Goal: Transaction & Acquisition: Purchase product/service

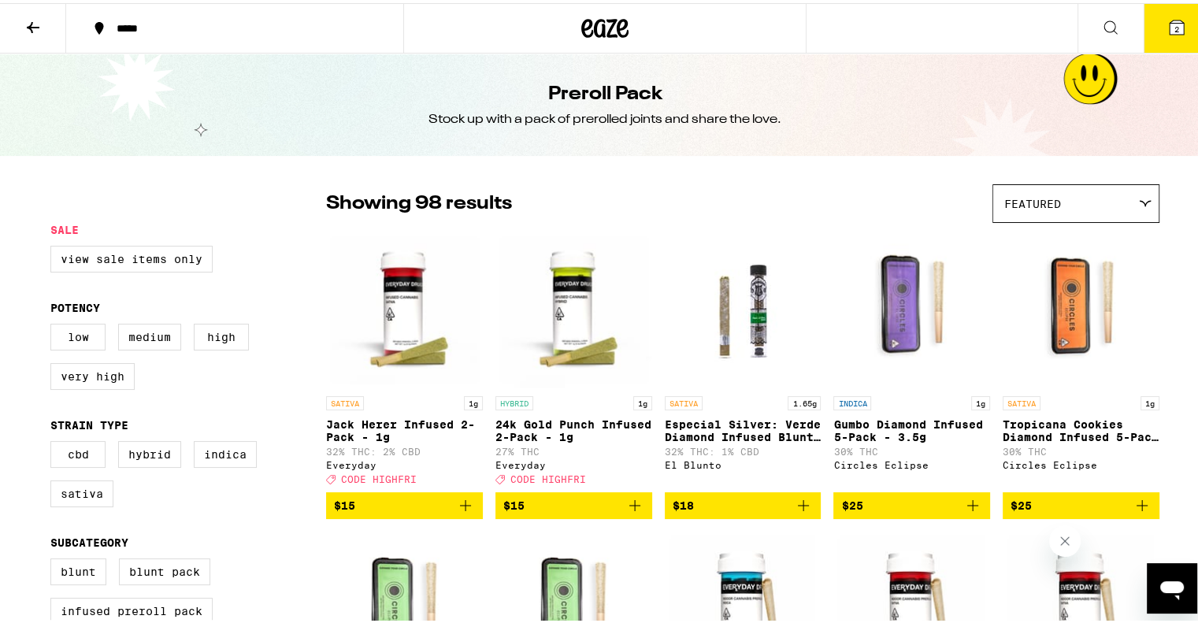
click at [26, 24] on icon at bounding box center [33, 24] width 19 height 19
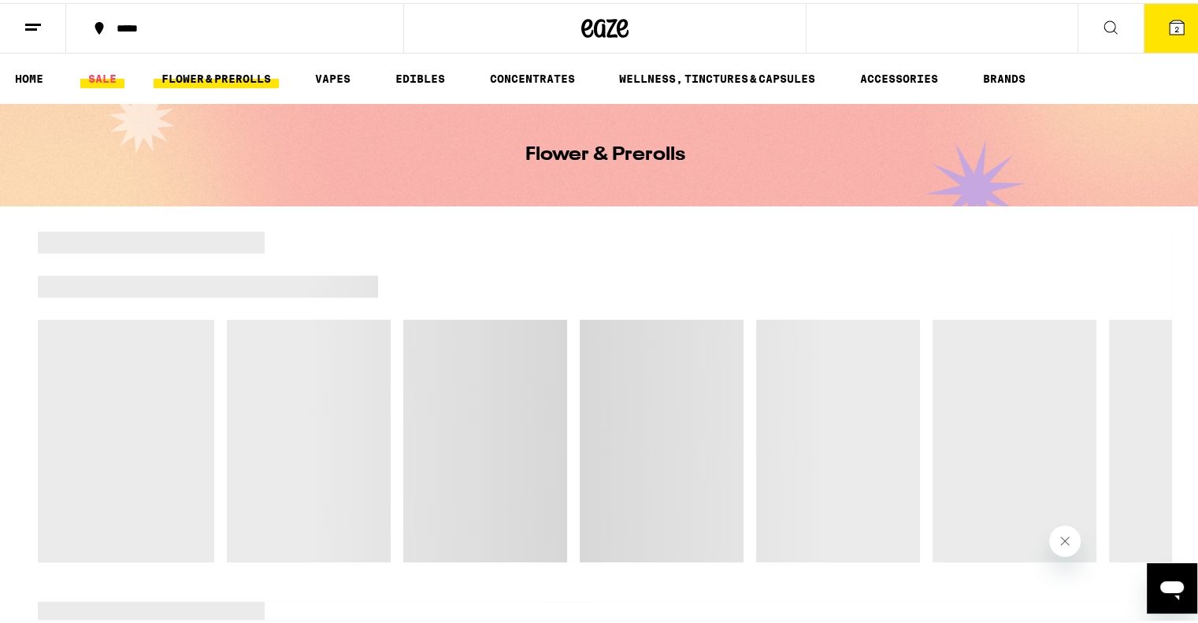
click at [108, 80] on link "SALE" at bounding box center [102, 75] width 44 height 19
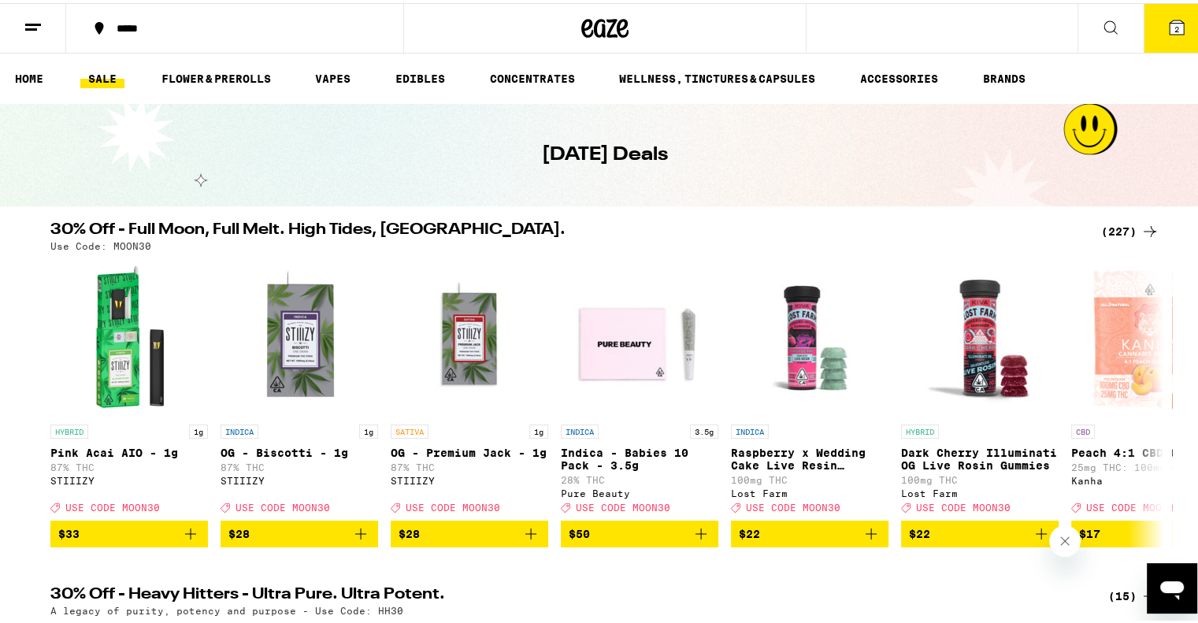
click at [11, 277] on div "30% Off - Full Moon, Full Melt. High Tides, Higher Vibes. (227) Use Code: MOON3…" at bounding box center [605, 381] width 1210 height 325
click at [1141, 226] on icon at bounding box center [1150, 228] width 19 height 19
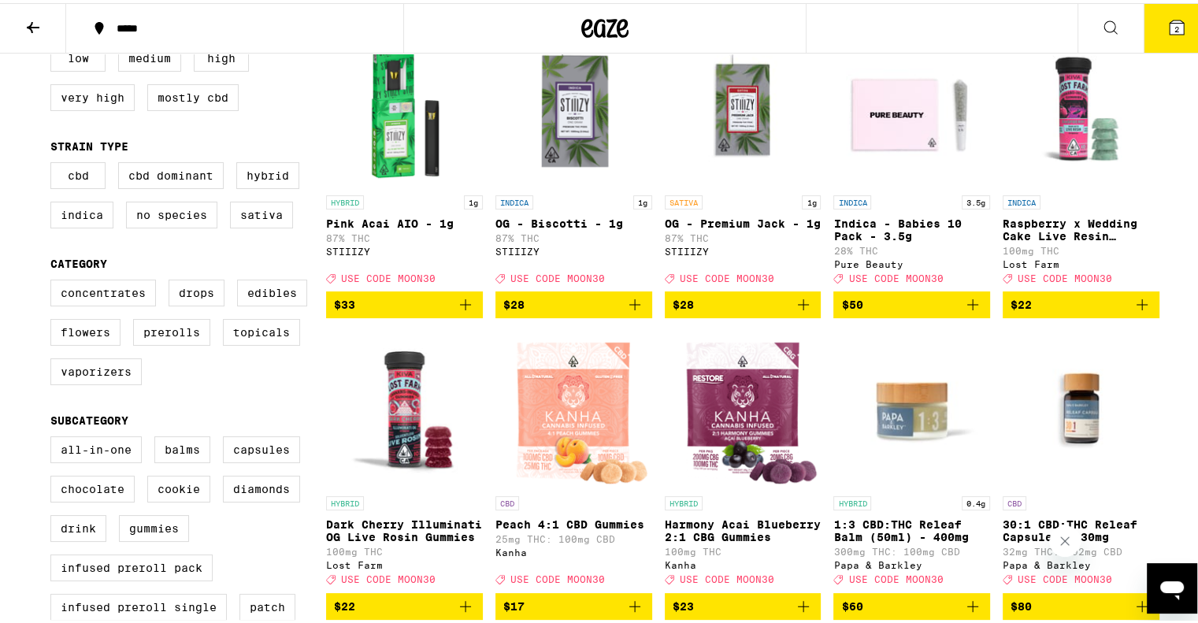
scroll to position [252, 0]
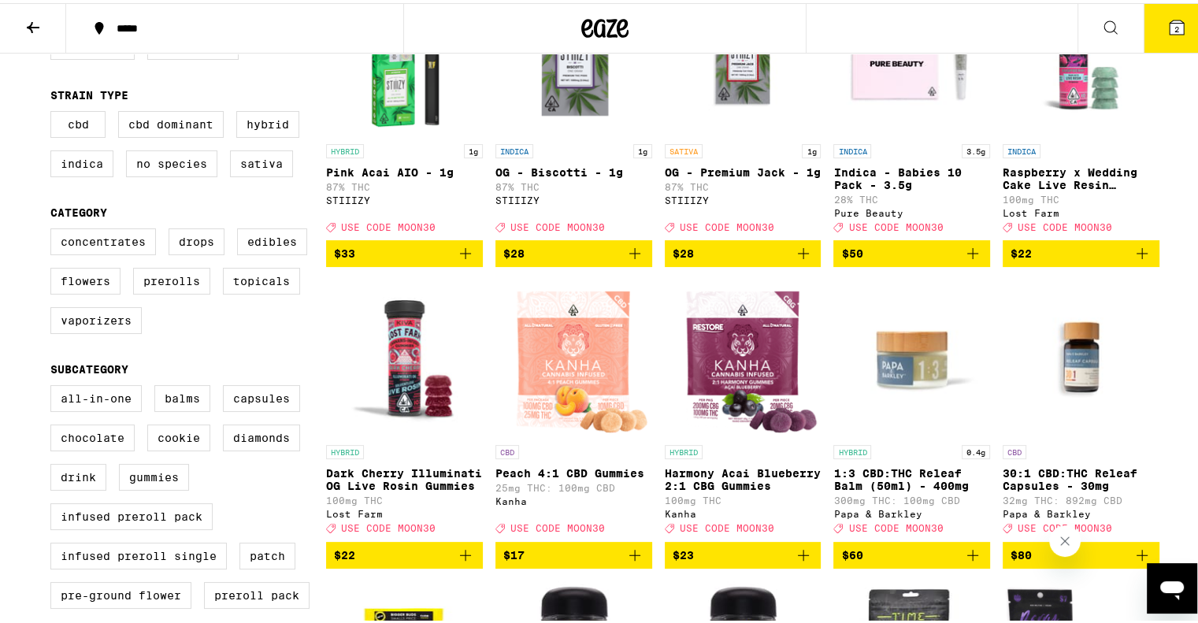
click at [1139, 252] on icon "Add to bag" at bounding box center [1142, 250] width 19 height 19
click at [467, 562] on icon "Add to bag" at bounding box center [465, 552] width 19 height 19
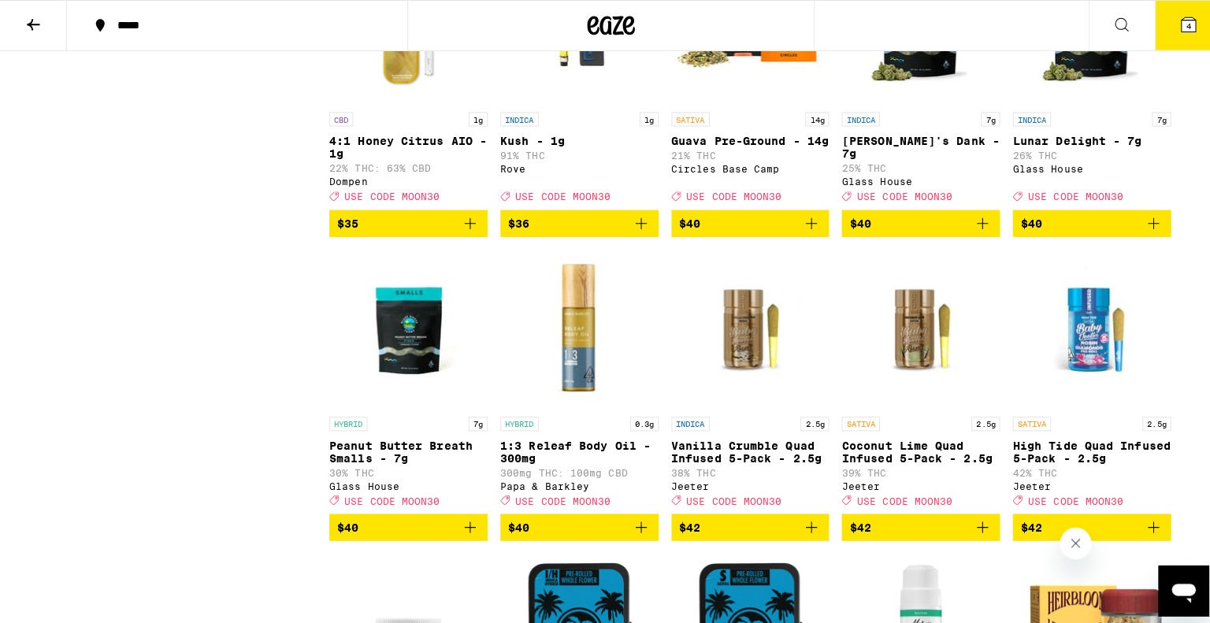
scroll to position [10839, 0]
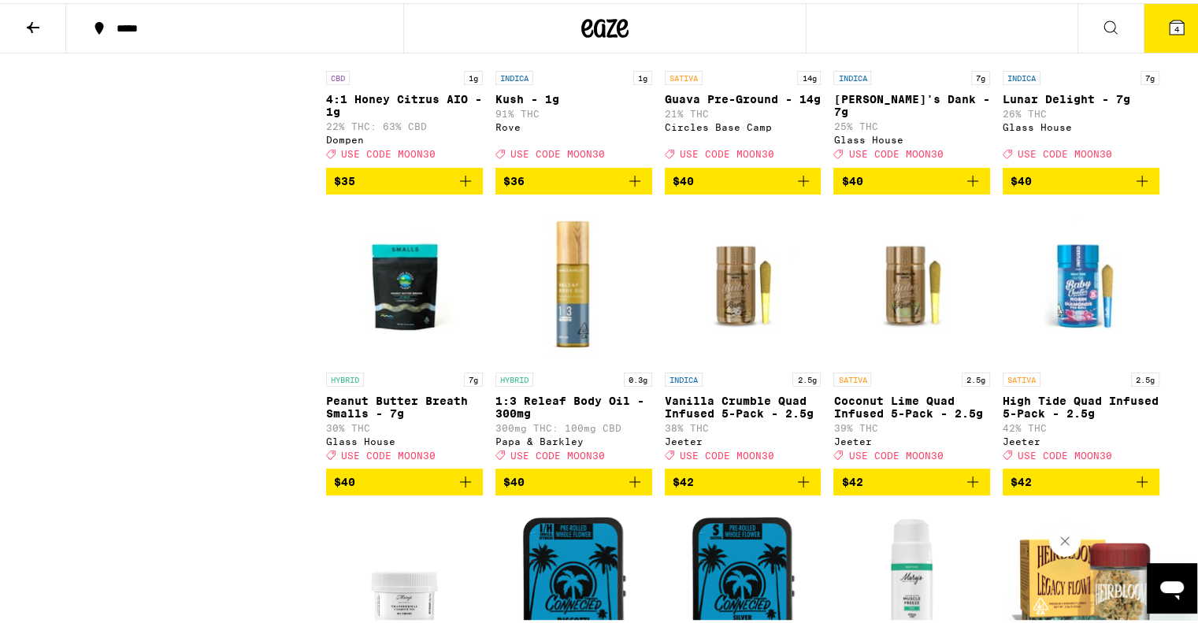
click at [1170, 26] on icon at bounding box center [1177, 24] width 14 height 14
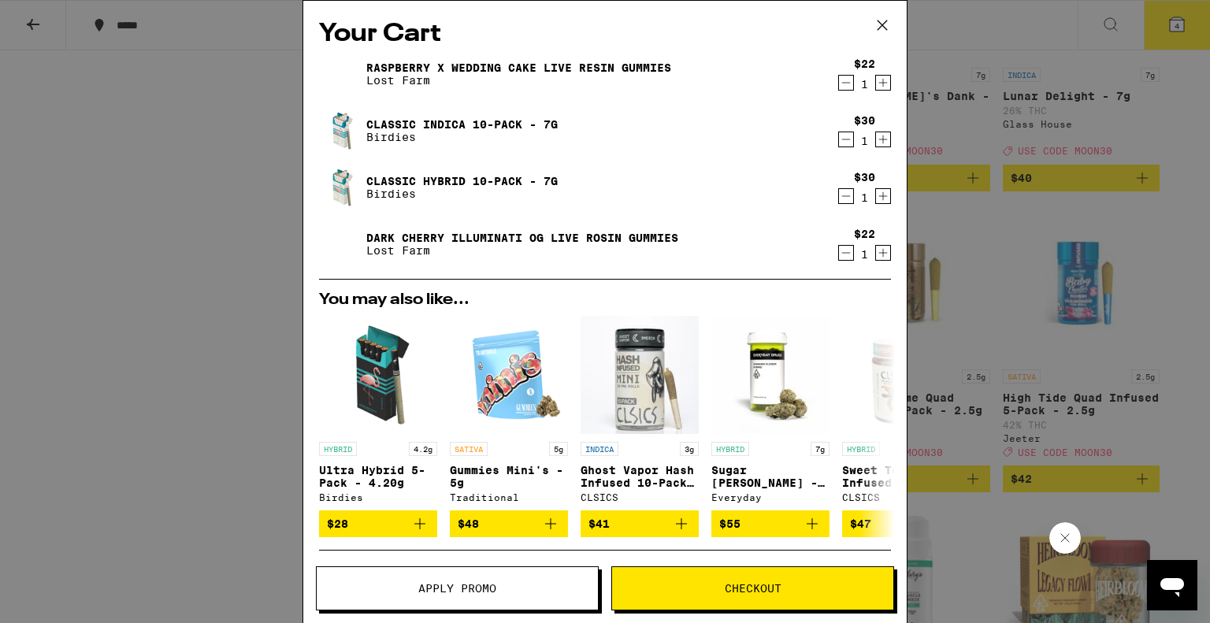
click at [839, 141] on icon "Decrement" at bounding box center [846, 139] width 14 height 19
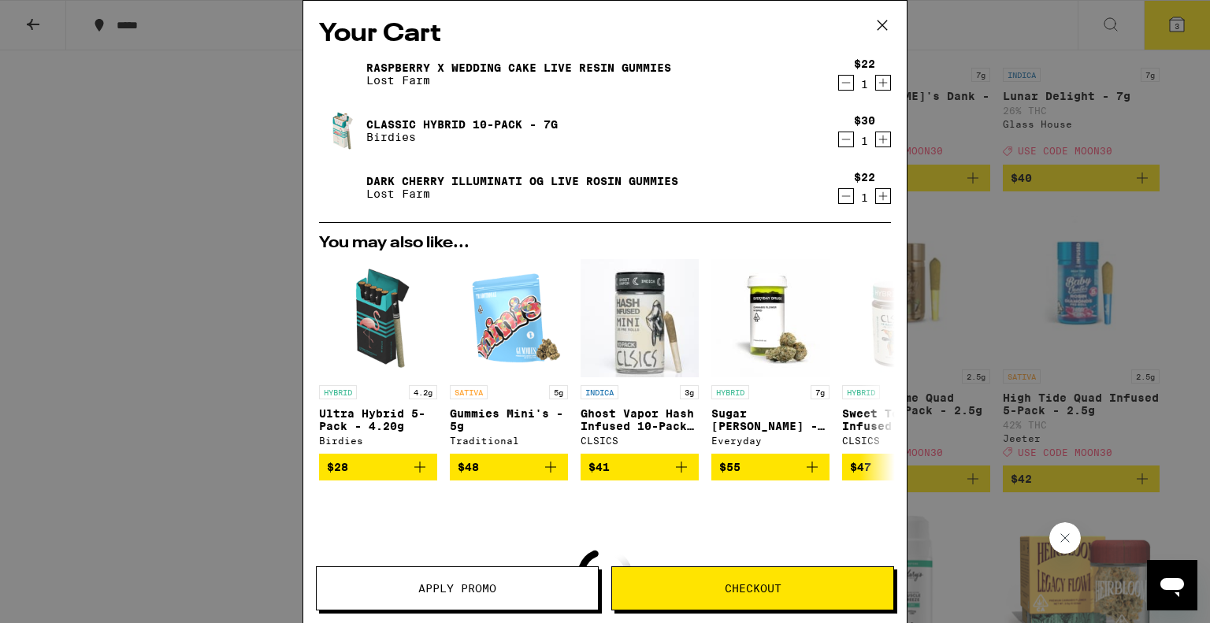
click at [839, 141] on icon "Decrement" at bounding box center [846, 139] width 14 height 19
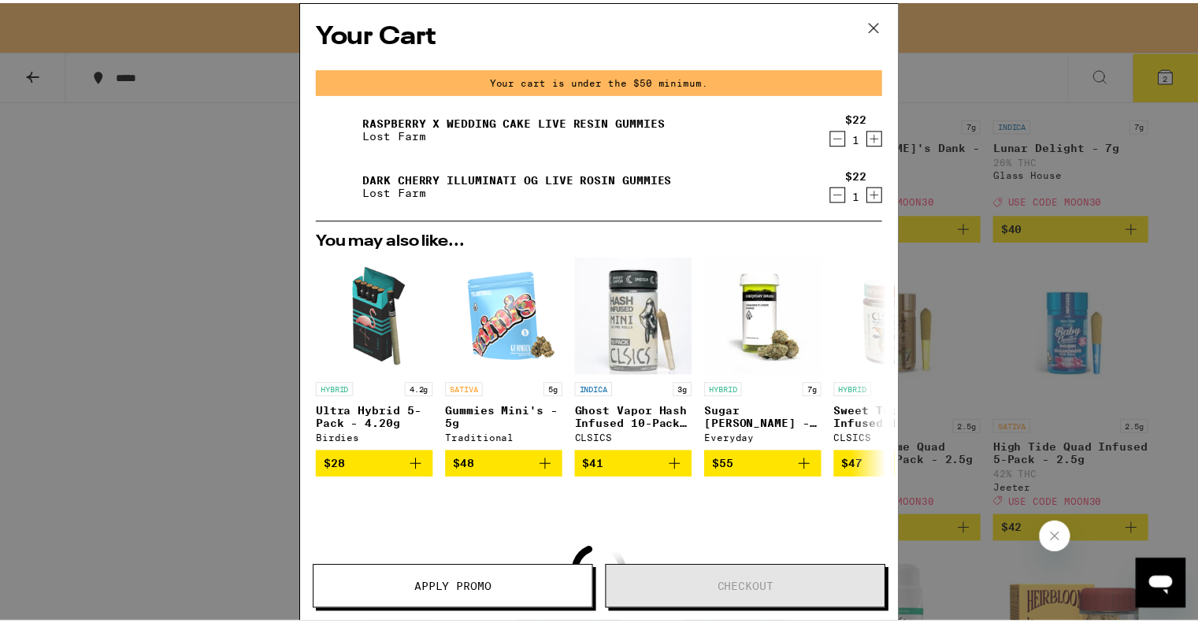
scroll to position [10890, 0]
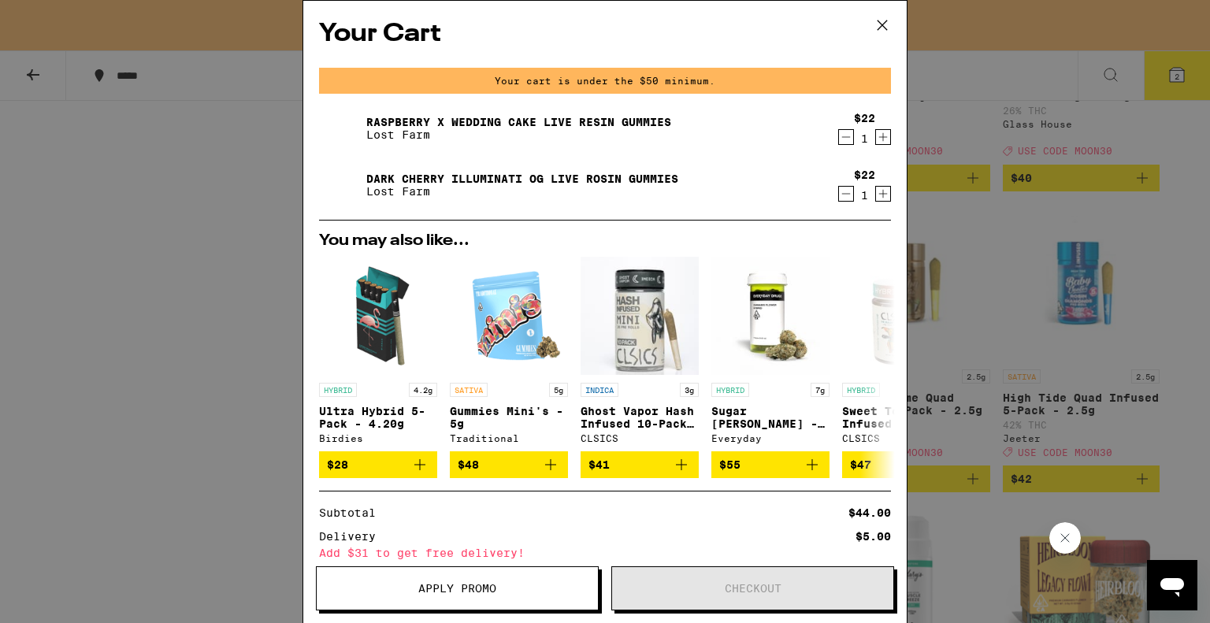
click at [481, 584] on span "Apply Promo" at bounding box center [457, 588] width 78 height 11
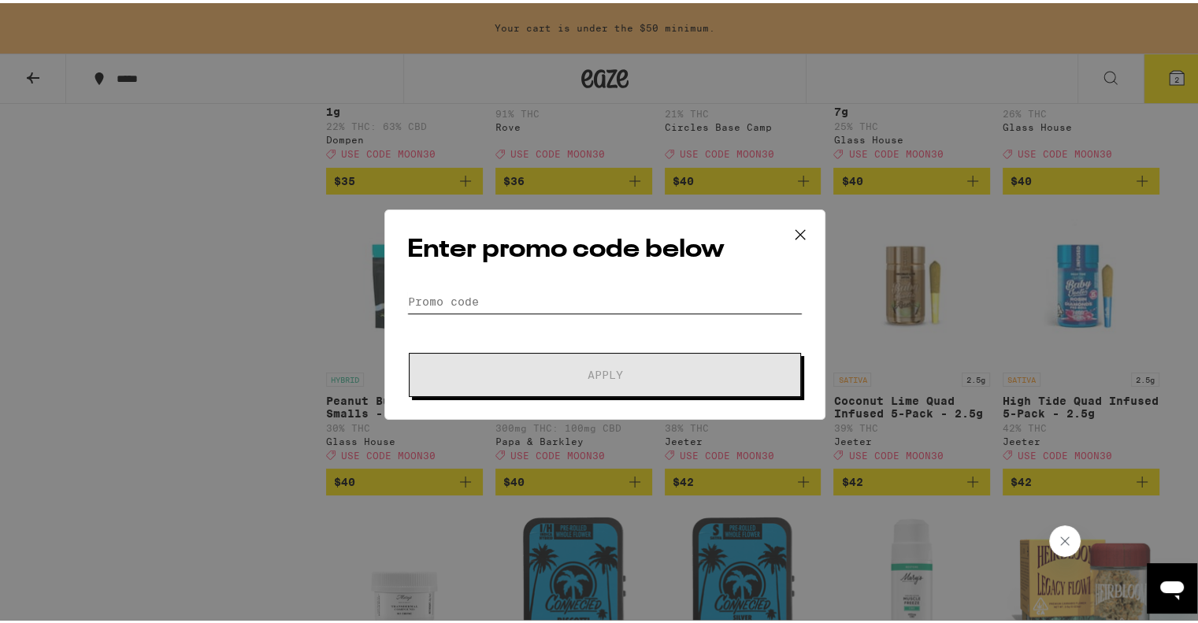
click at [486, 307] on input "Promo Code" at bounding box center [604, 299] width 395 height 24
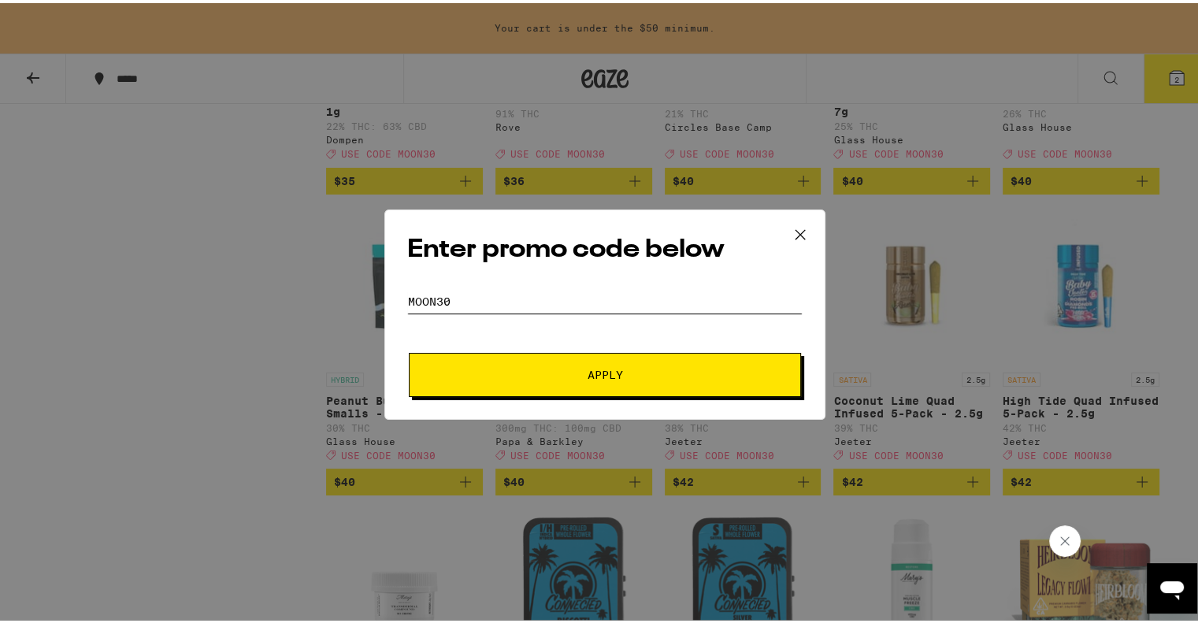
type input "moon30"
click at [514, 359] on button "Apply" at bounding box center [605, 372] width 392 height 44
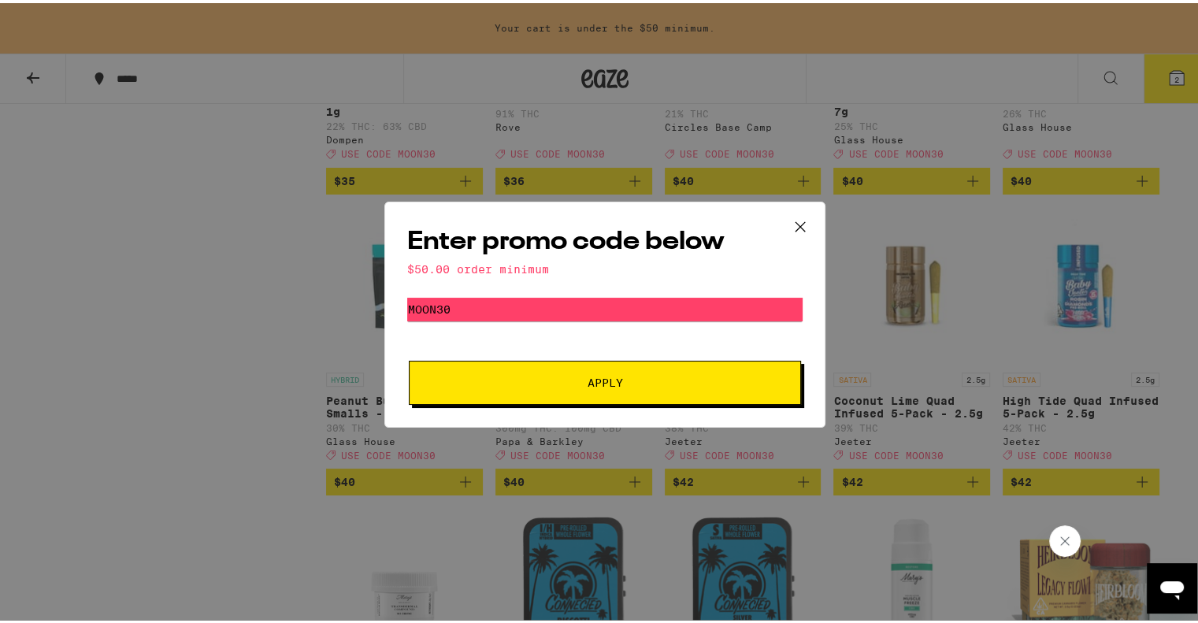
click at [789, 225] on icon at bounding box center [801, 224] width 24 height 24
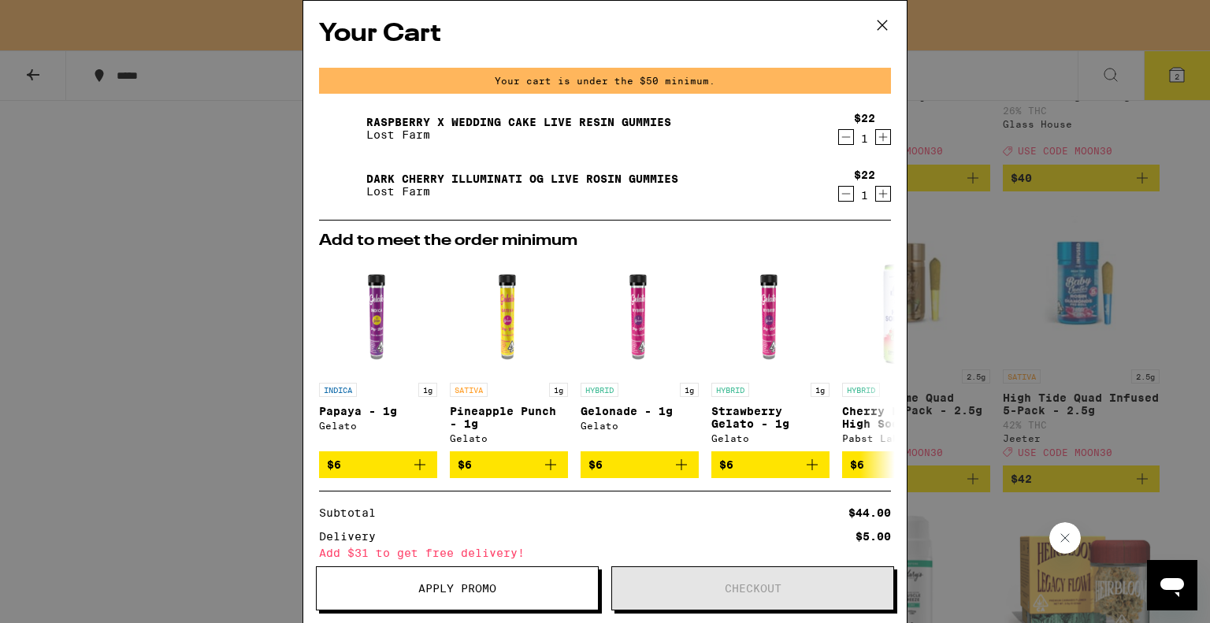
click at [881, 26] on icon at bounding box center [882, 24] width 9 height 9
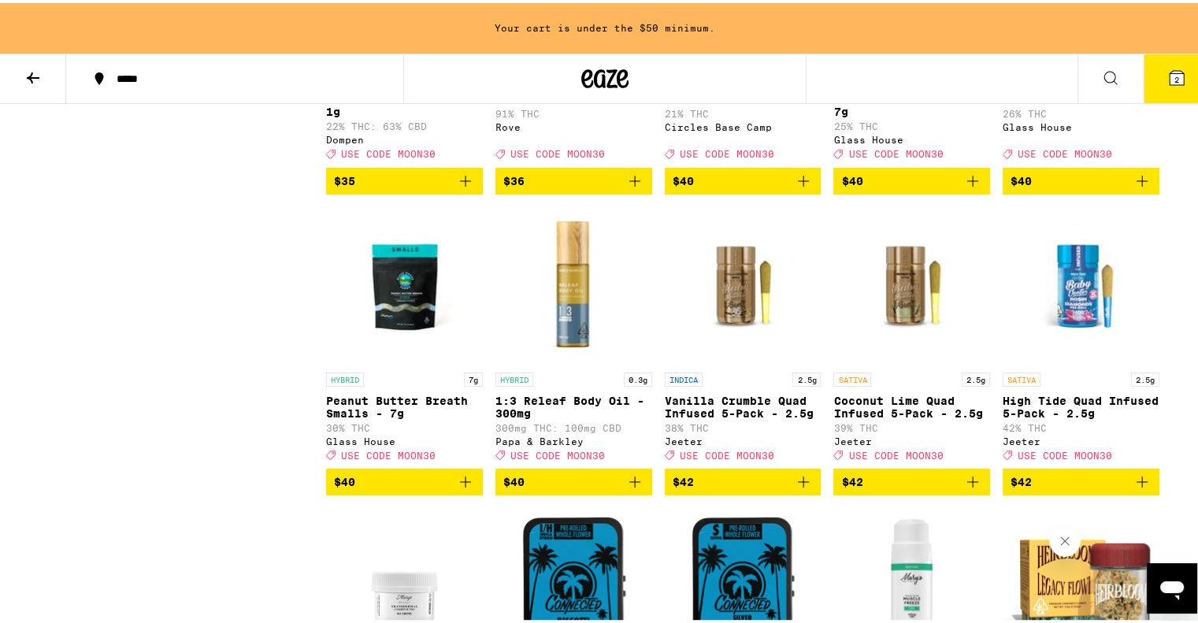
click at [28, 76] on icon at bounding box center [33, 74] width 19 height 19
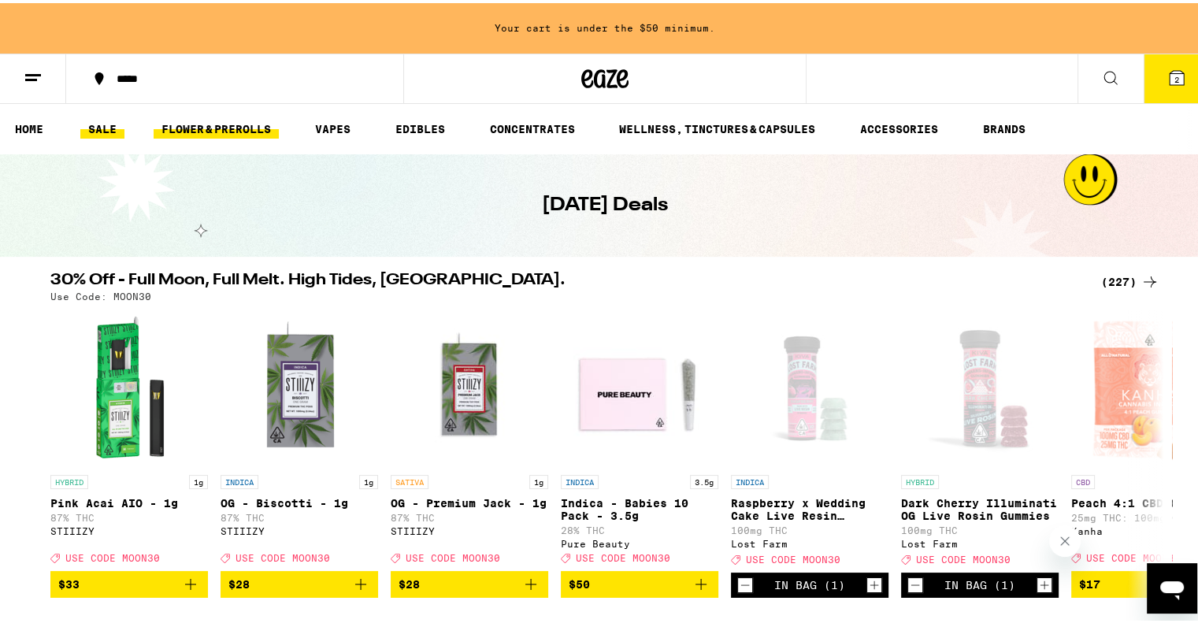
click at [228, 128] on link "FLOWER & PREROLLS" at bounding box center [216, 126] width 125 height 19
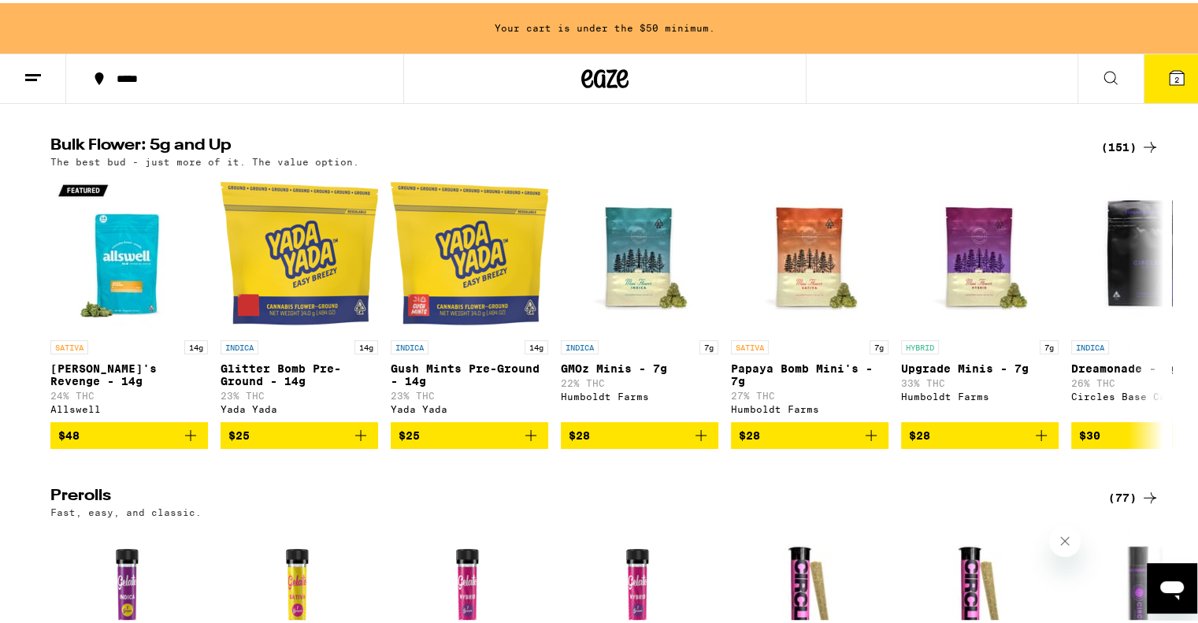
scroll to position [504, 0]
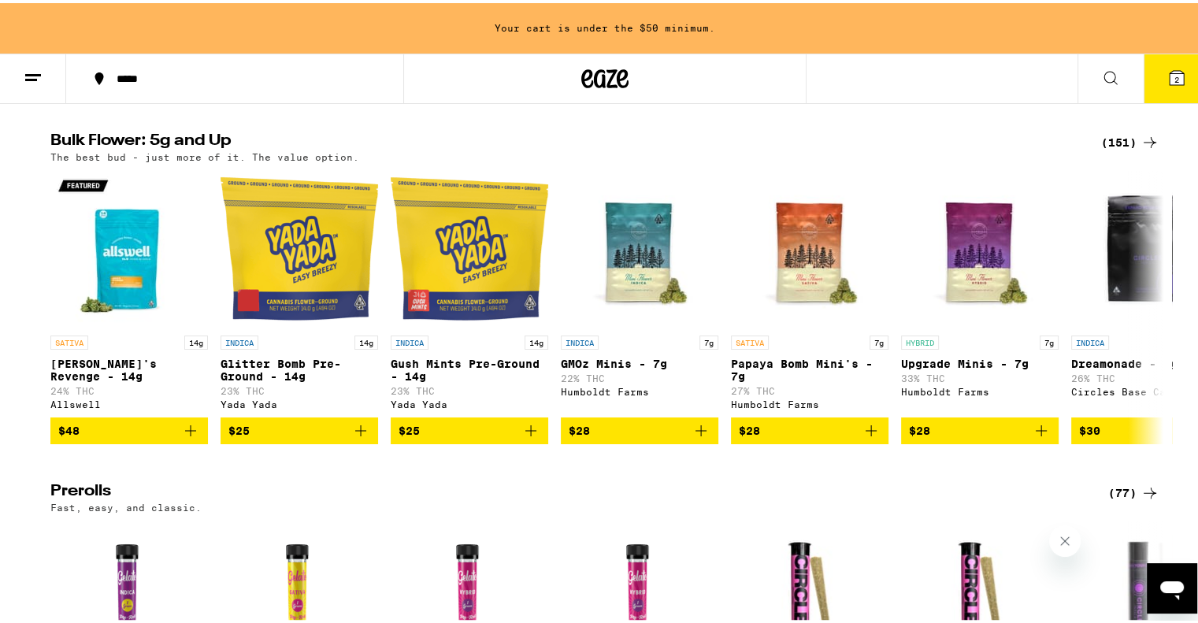
click at [1125, 149] on div "(151)" at bounding box center [1130, 139] width 58 height 19
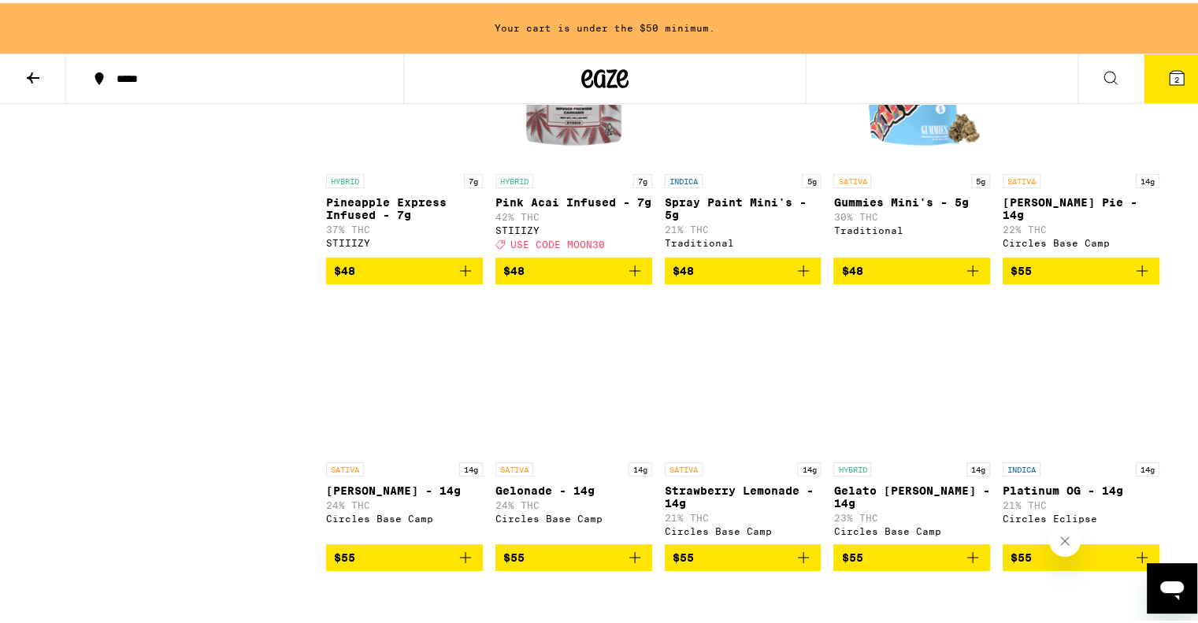
scroll to position [3340, 0]
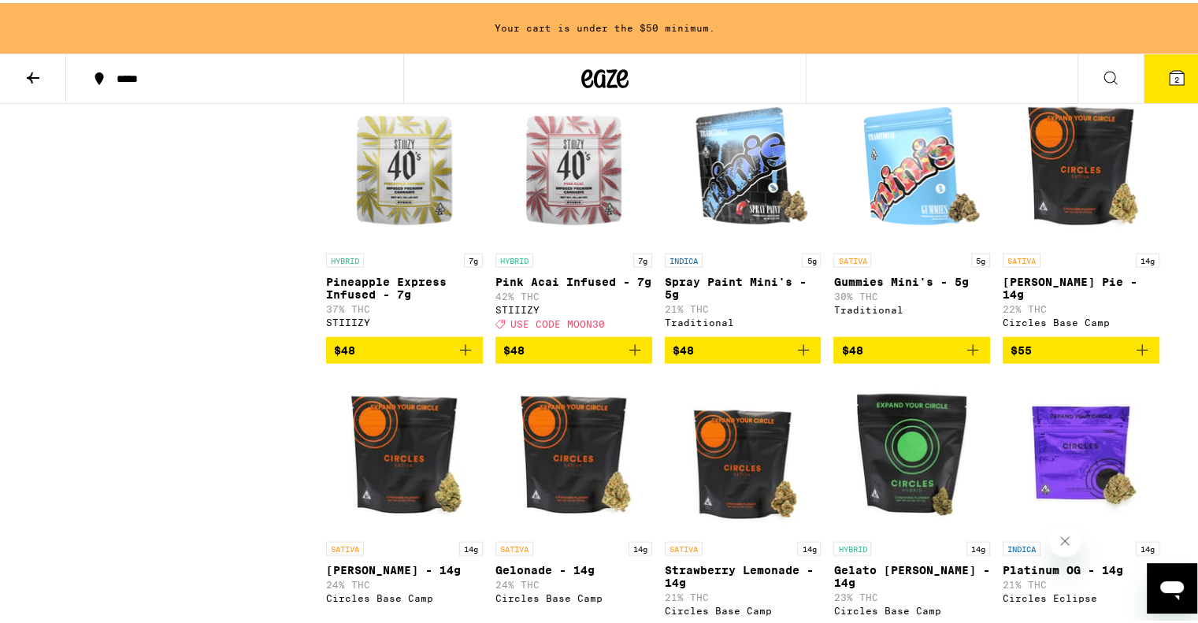
click at [638, 361] on button "$48" at bounding box center [573, 347] width 157 height 27
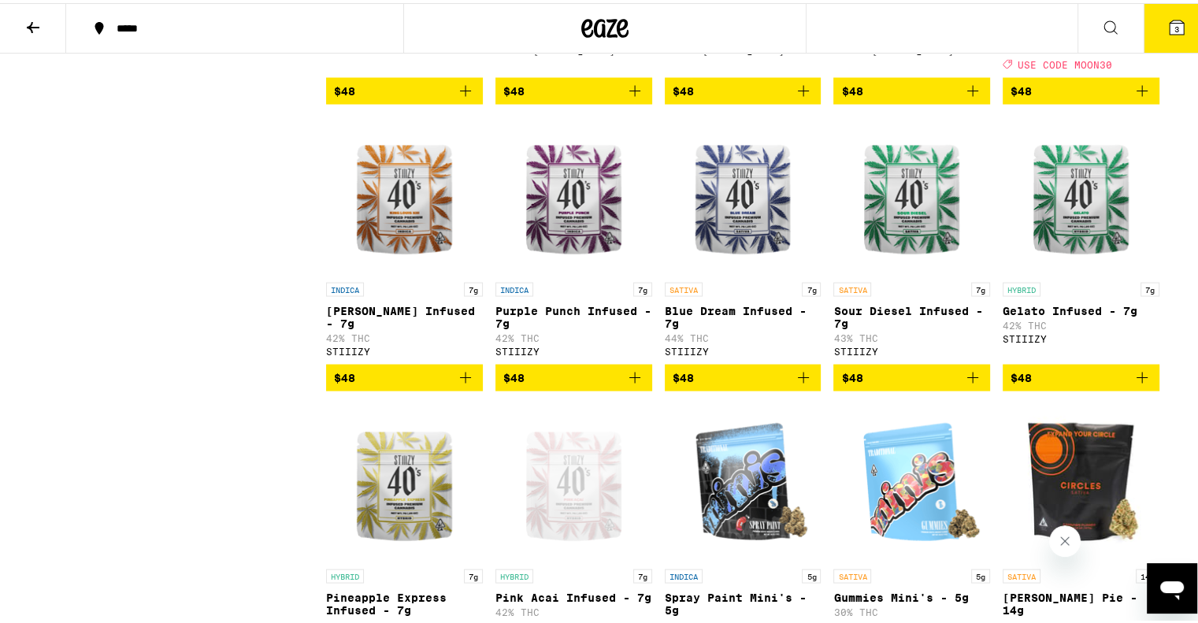
scroll to position [2880, 0]
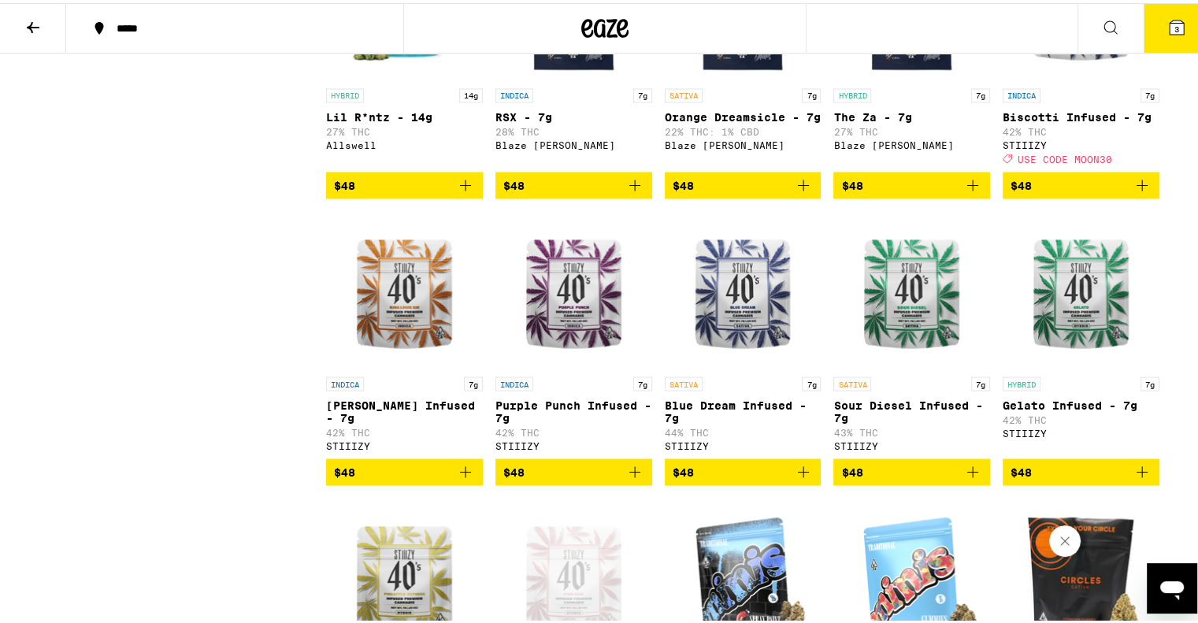
click at [1138, 191] on icon "Add to bag" at bounding box center [1142, 182] width 19 height 19
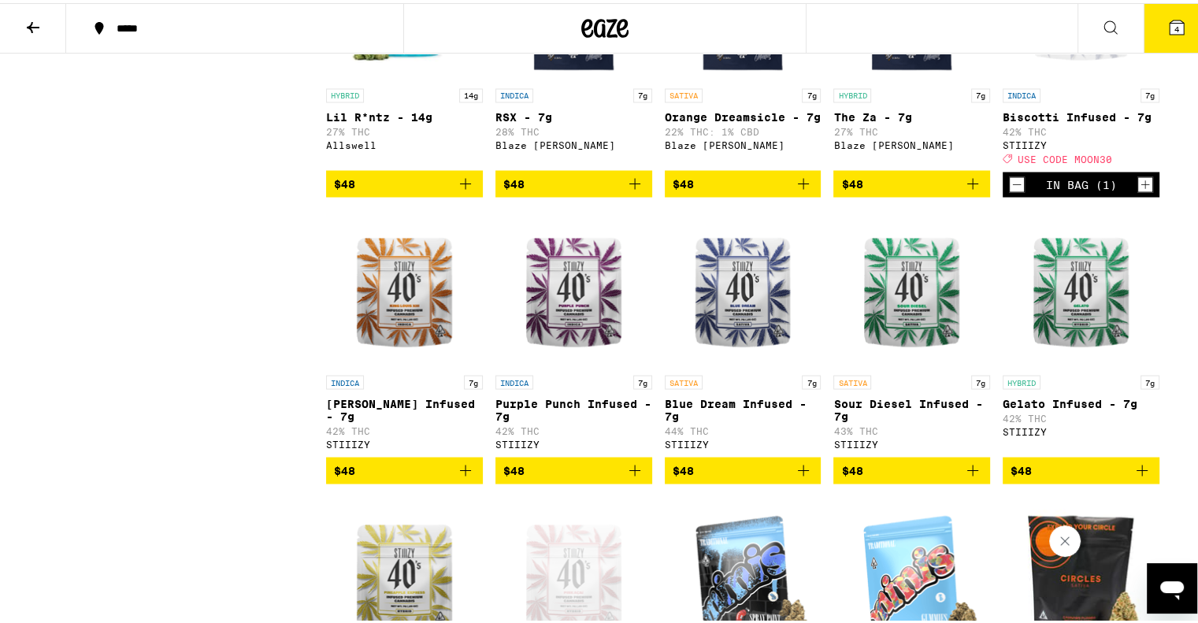
click at [41, 17] on icon at bounding box center [33, 24] width 19 height 19
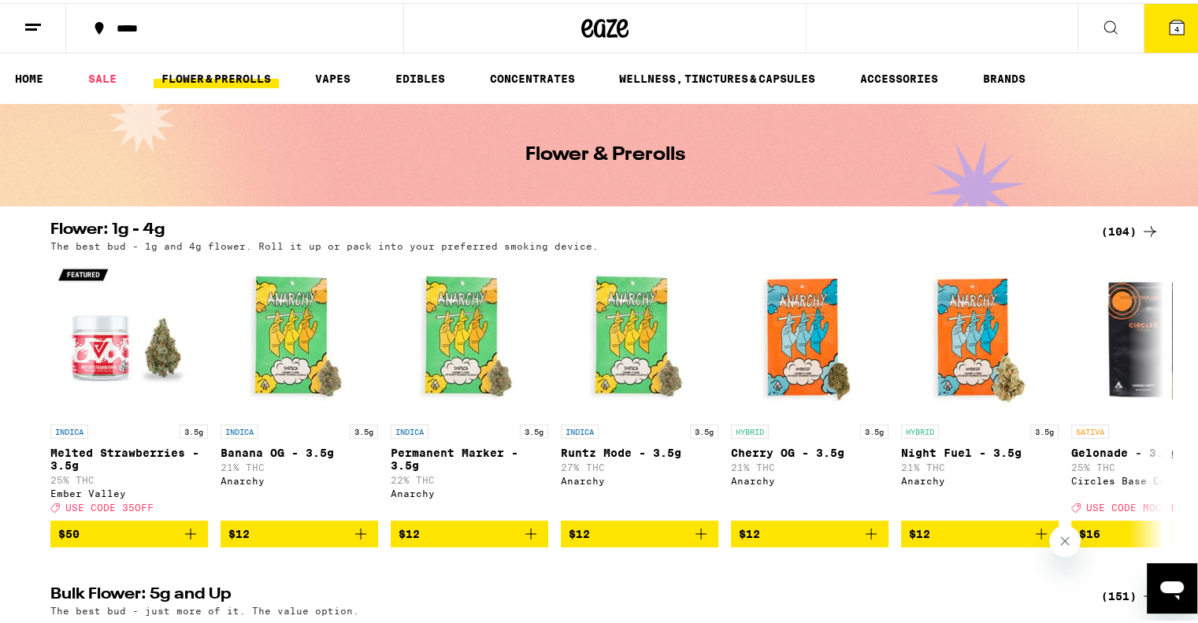
click at [1175, 31] on span "4" at bounding box center [1177, 25] width 5 height 9
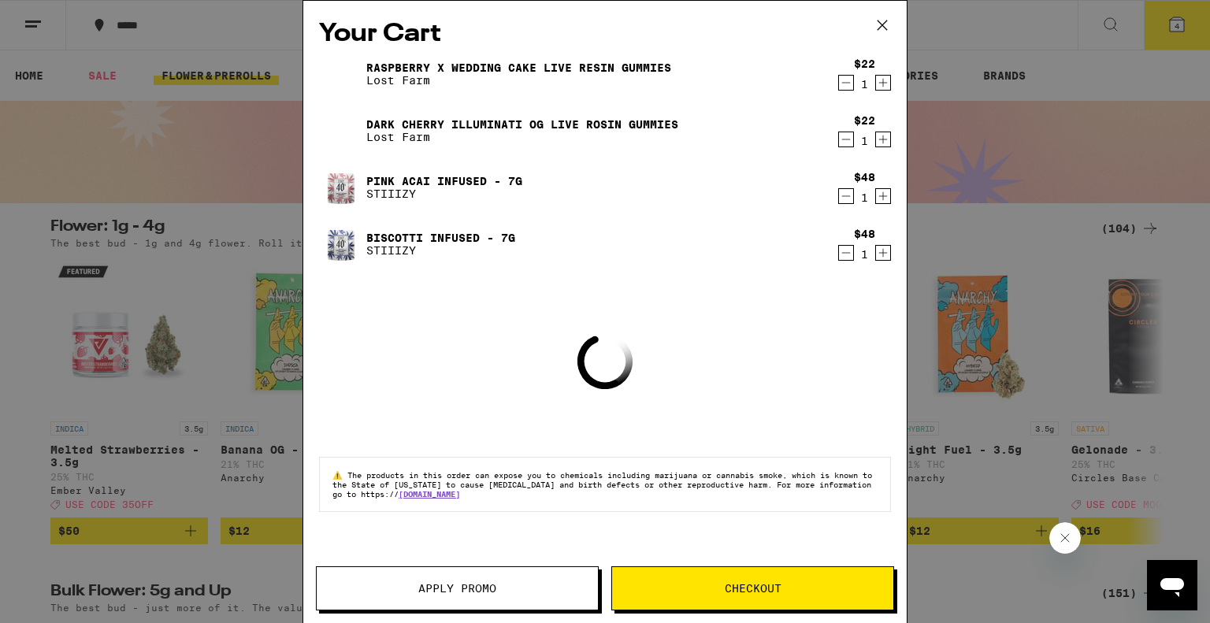
click at [539, 594] on span "Apply Promo" at bounding box center [457, 588] width 281 height 11
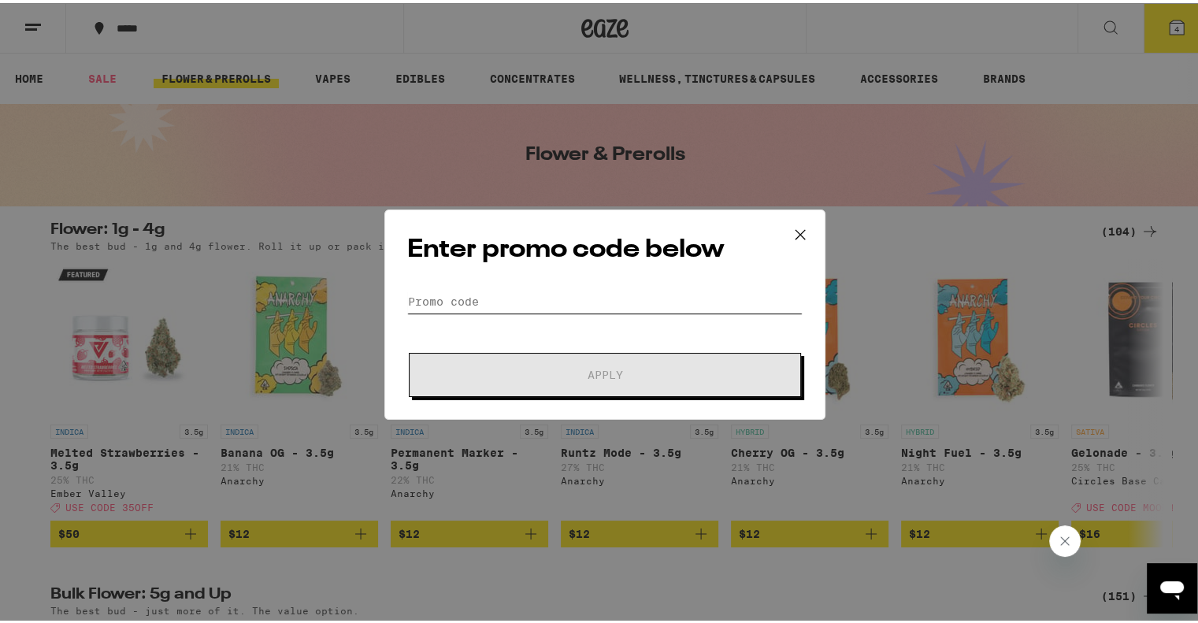
click at [570, 295] on input "Promo Code" at bounding box center [604, 299] width 395 height 24
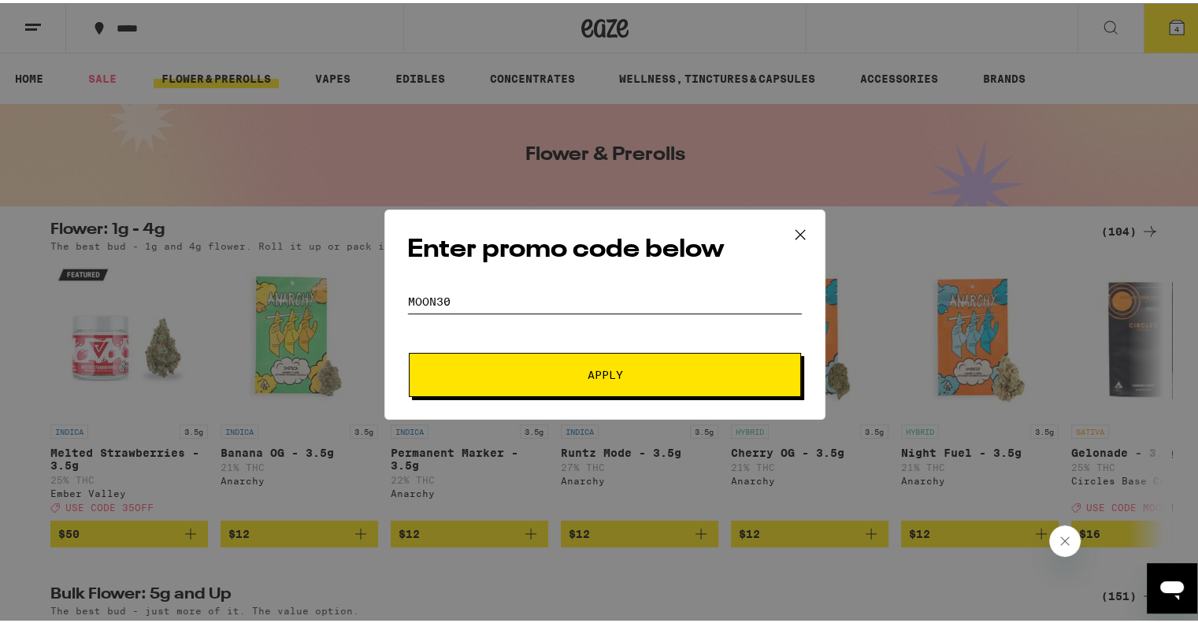
type input "moon30"
click at [577, 365] on button "Apply" at bounding box center [605, 372] width 392 height 44
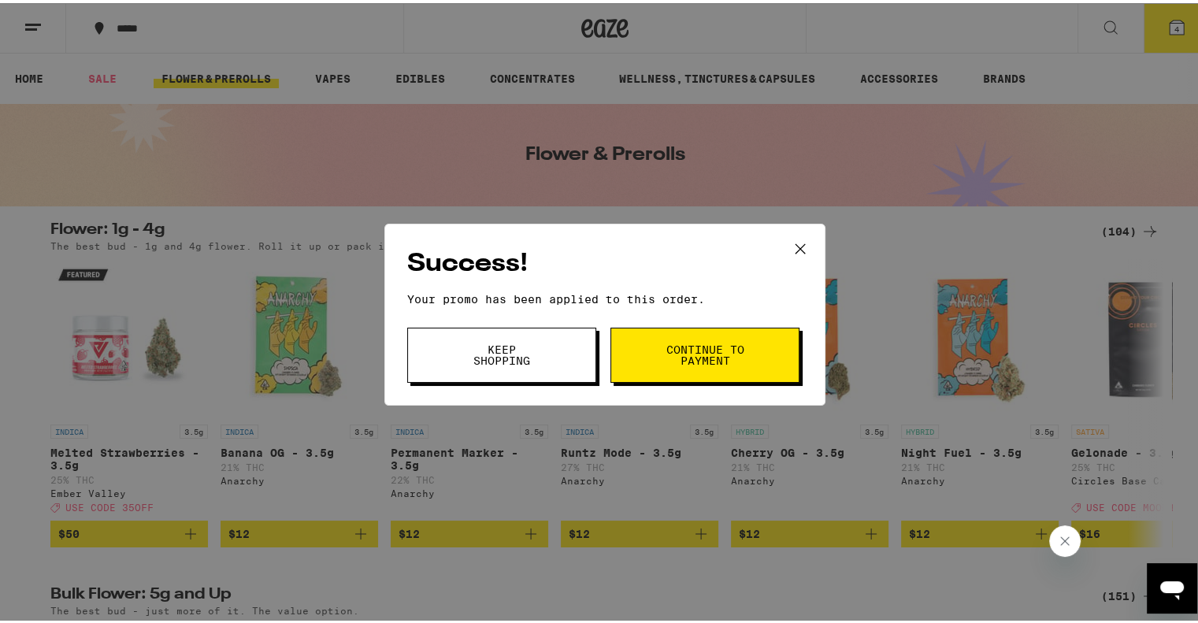
click at [789, 242] on icon at bounding box center [801, 246] width 24 height 24
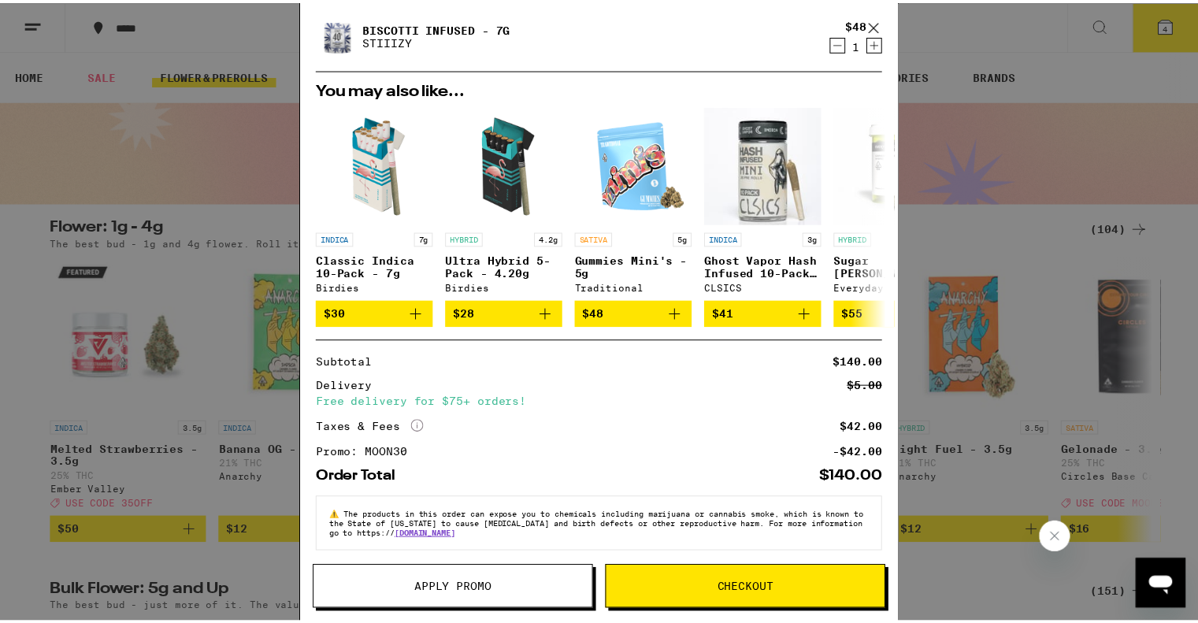
scroll to position [222, 0]
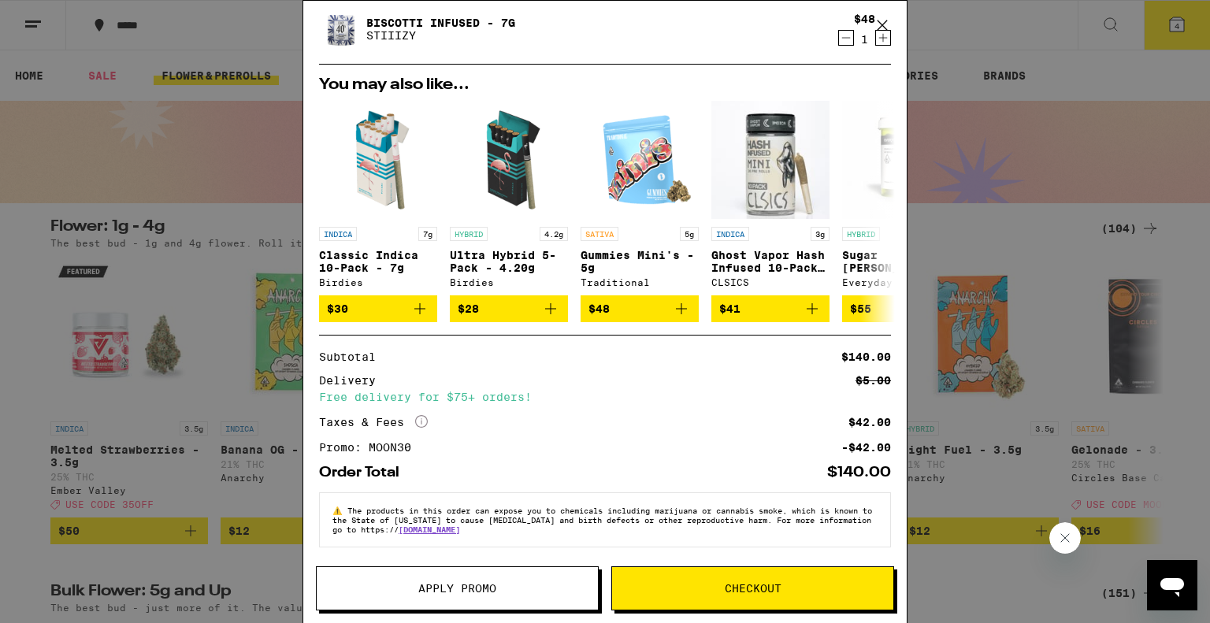
click at [887, 23] on icon at bounding box center [882, 25] width 24 height 24
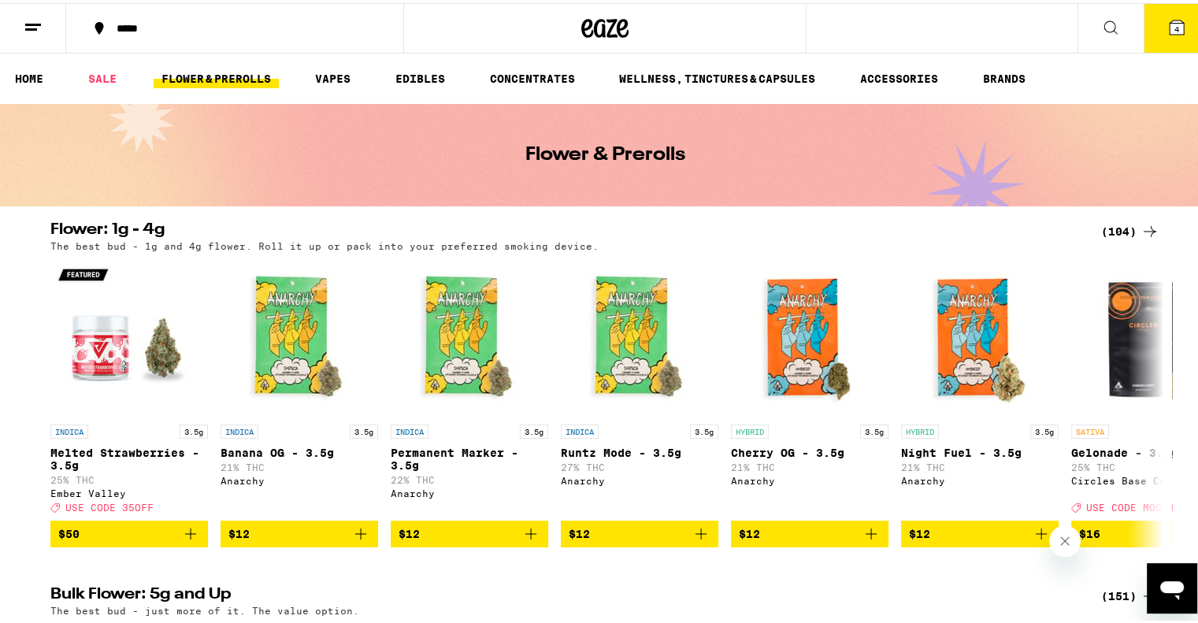
click at [35, 26] on line at bounding box center [31, 26] width 12 height 0
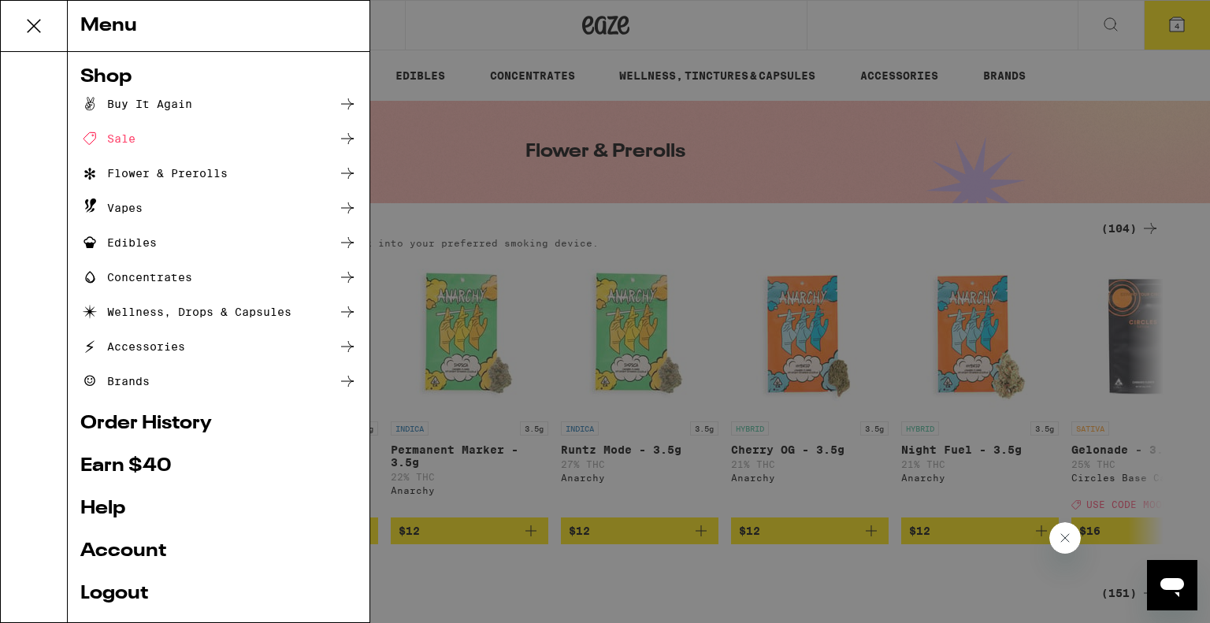
click at [338, 169] on icon at bounding box center [347, 173] width 19 height 19
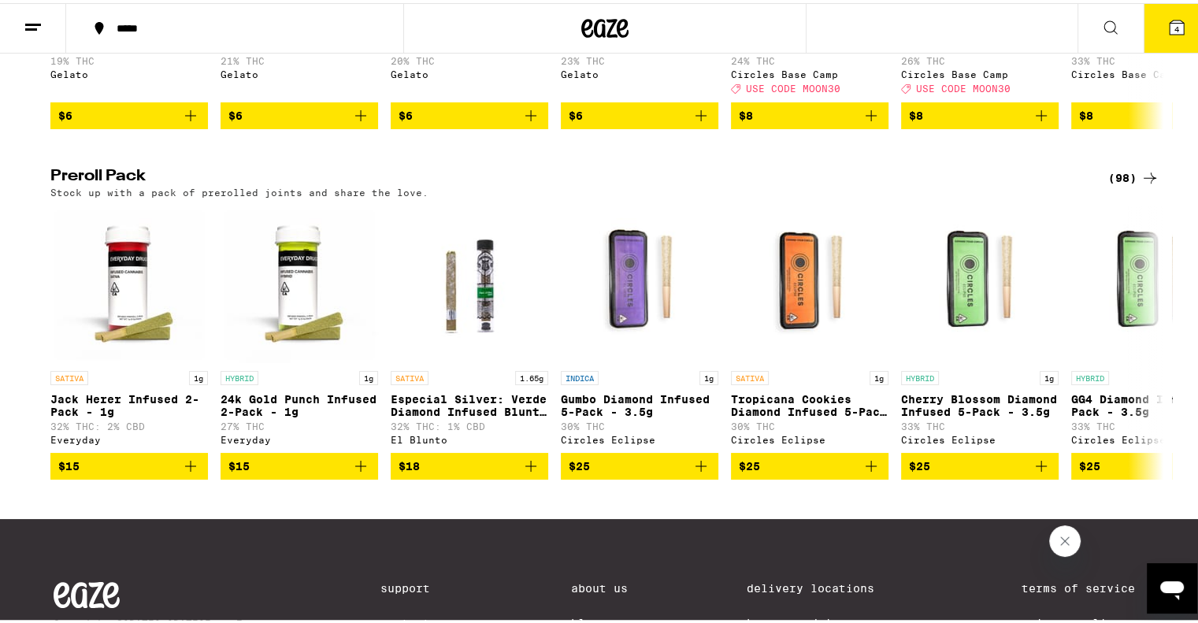
scroll to position [1197, 0]
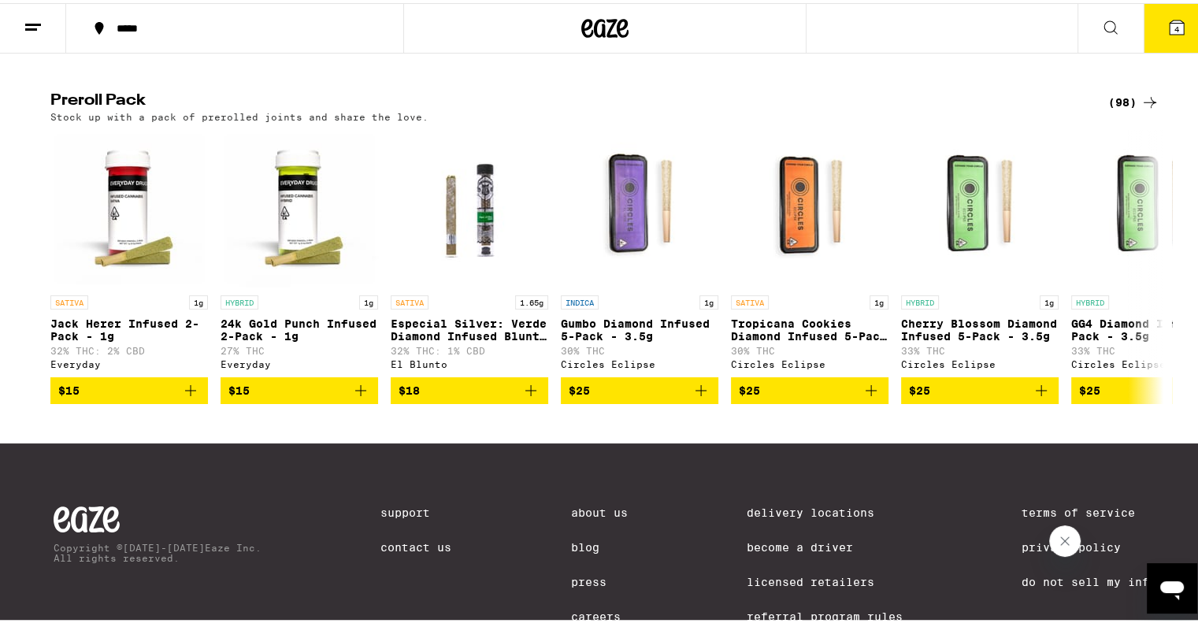
click at [1141, 109] on icon at bounding box center [1150, 99] width 19 height 19
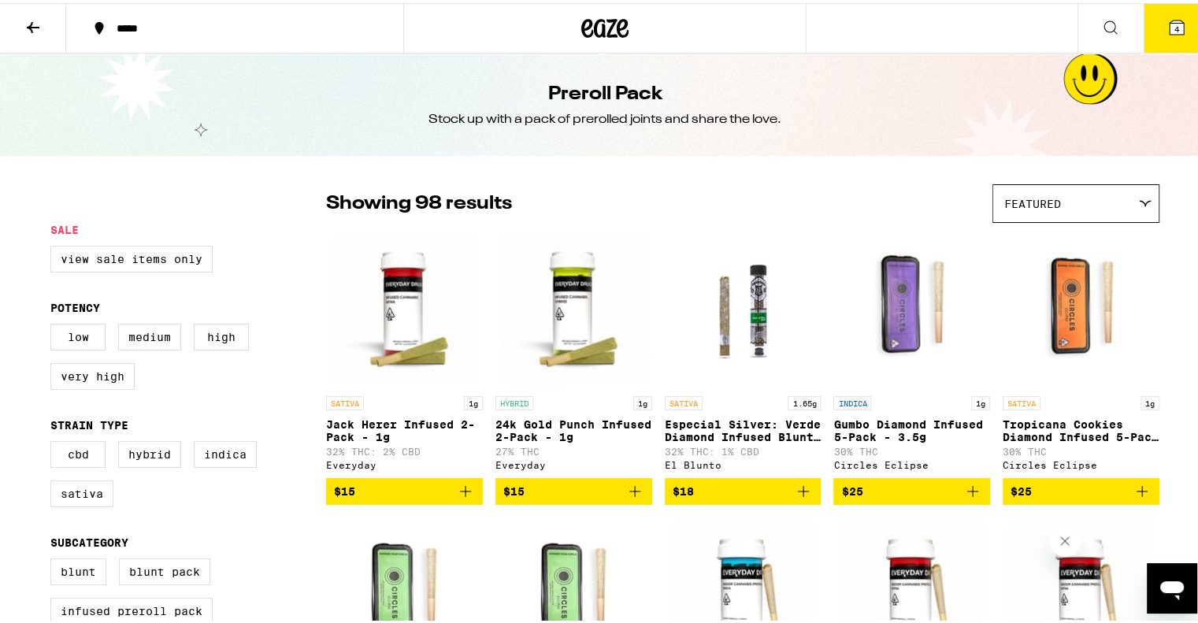
click at [126, 212] on div at bounding box center [188, 200] width 276 height 39
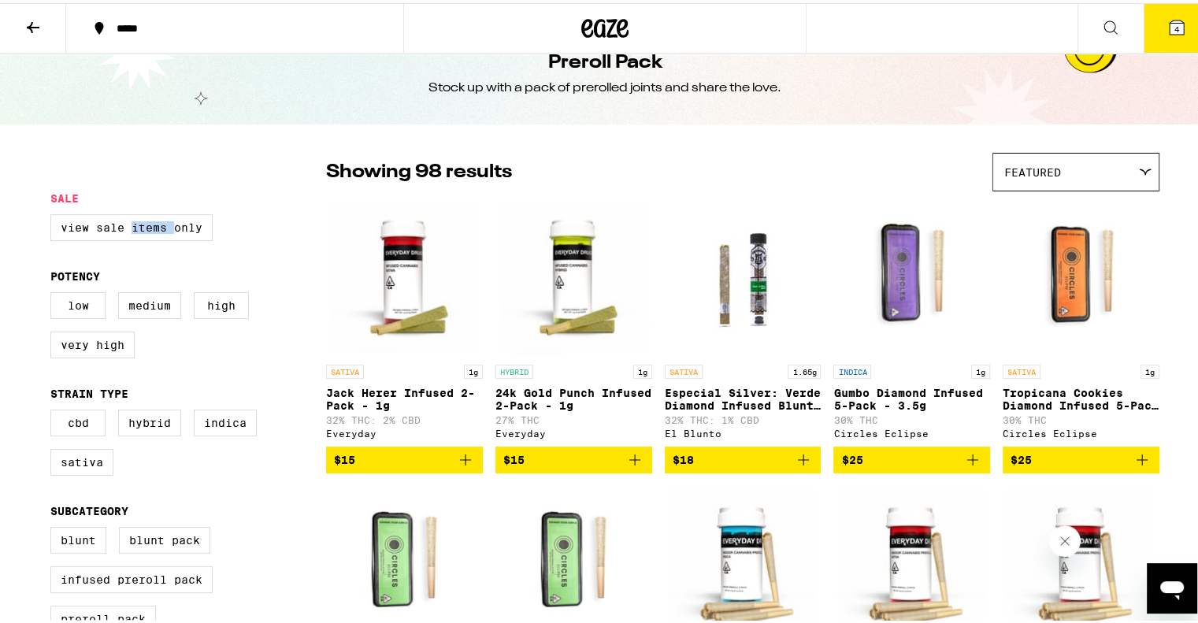
click at [126, 212] on label "View Sale Items Only" at bounding box center [131, 224] width 162 height 27
click at [54, 213] on input "View Sale Items Only" at bounding box center [54, 213] width 1 height 1
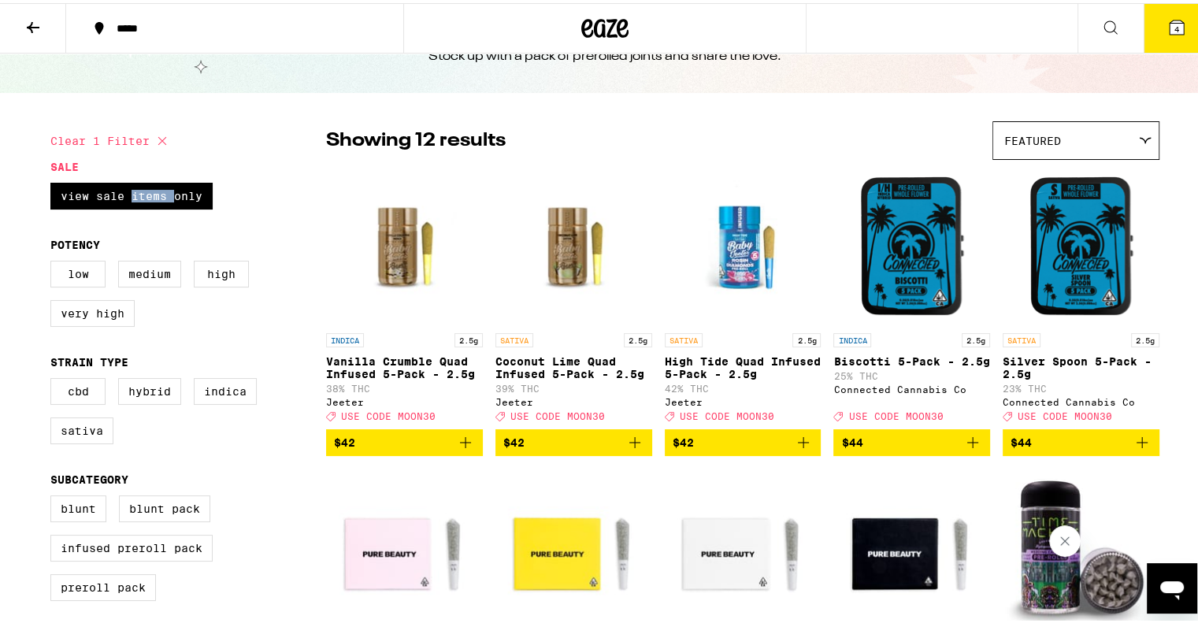
click at [126, 212] on div "View Sale Items Only" at bounding box center [188, 199] width 276 height 39
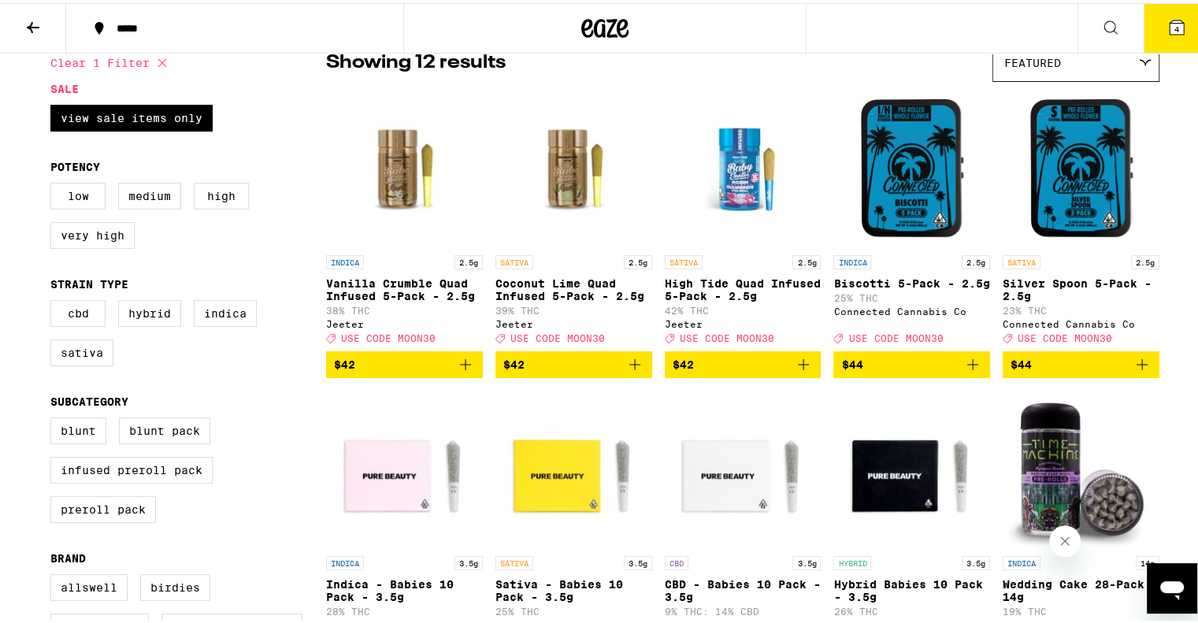
scroll to position [126, 0]
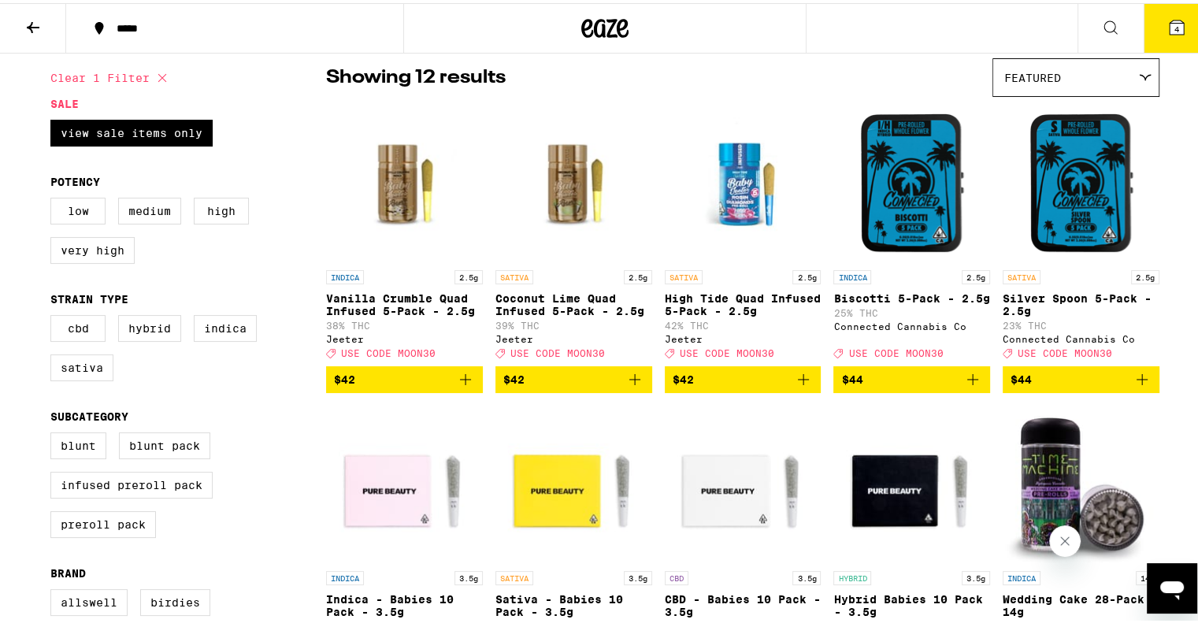
click at [158, 75] on icon at bounding box center [162, 74] width 19 height 19
checkbox input "false"
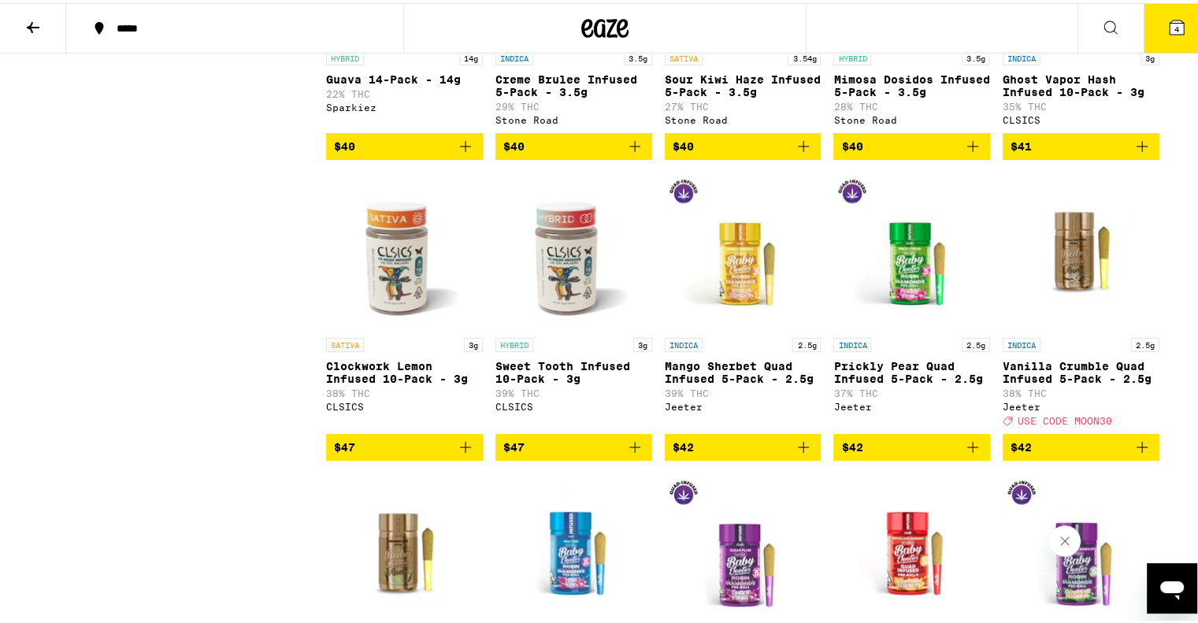
scroll to position [3970, 0]
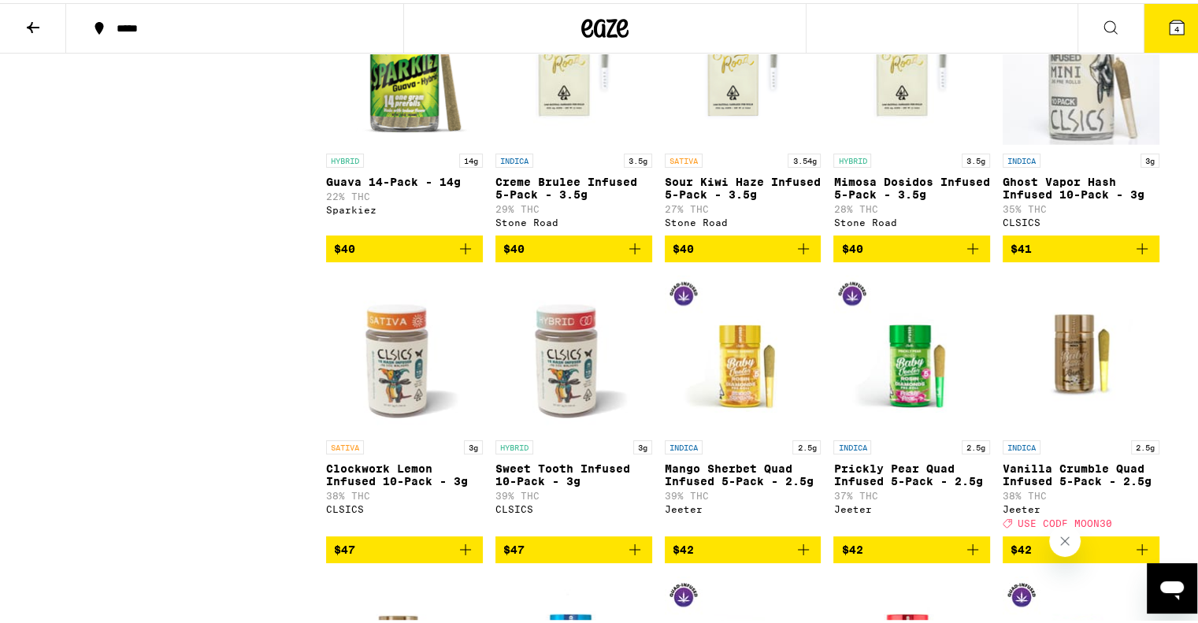
click at [1143, 255] on icon "Add to bag" at bounding box center [1142, 245] width 19 height 19
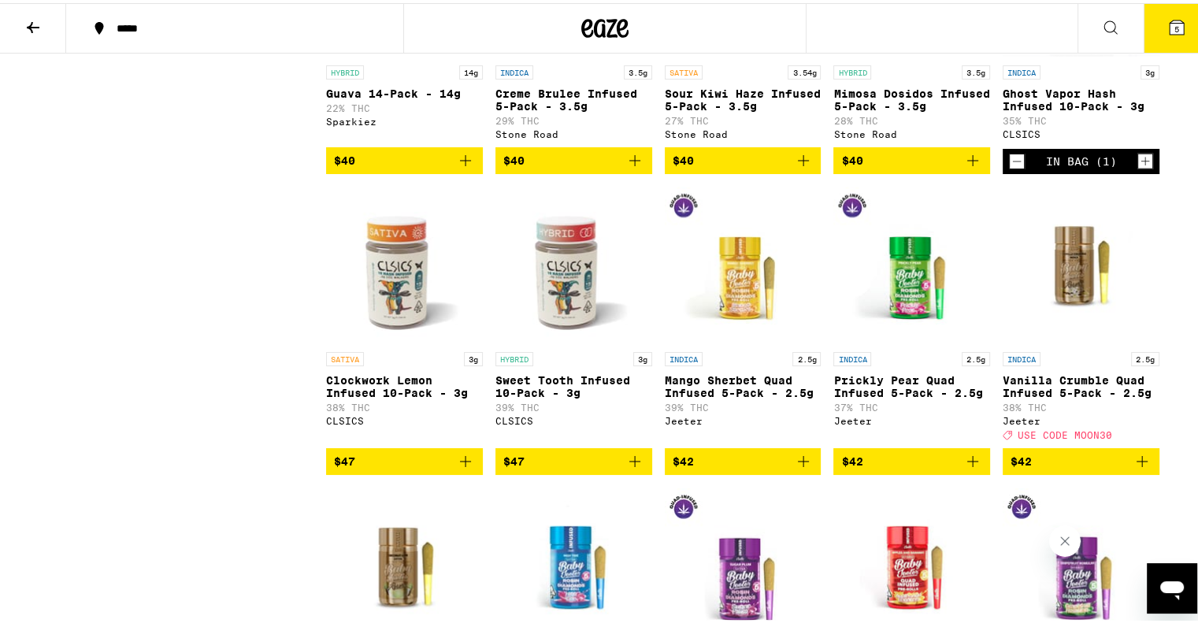
scroll to position [4096, 0]
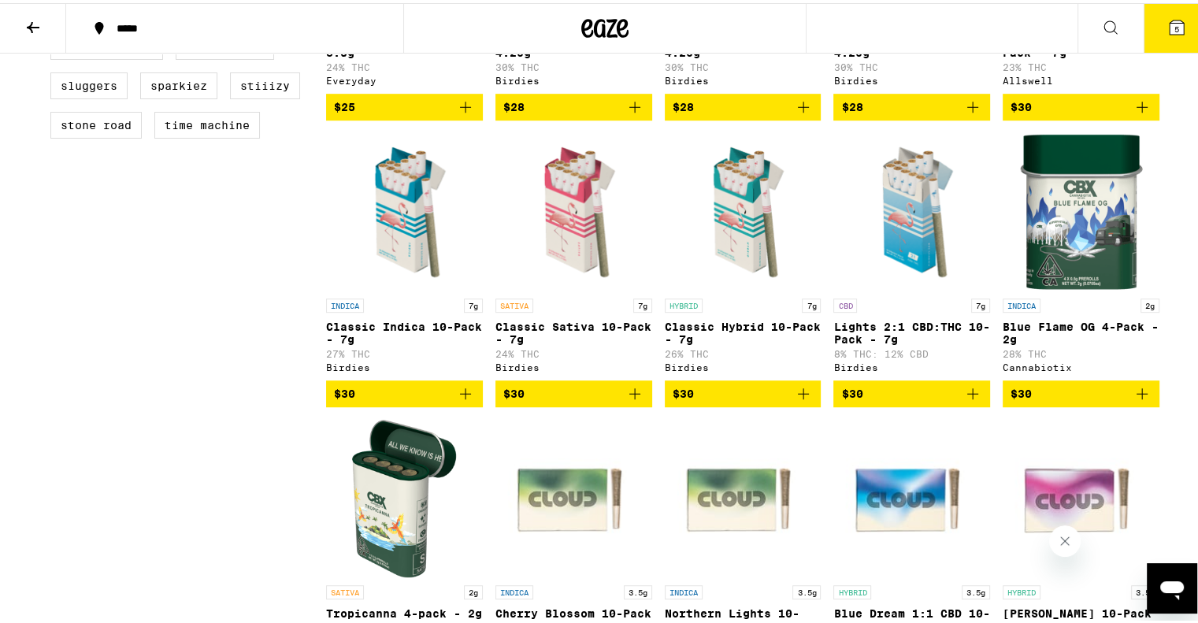
scroll to position [945, 0]
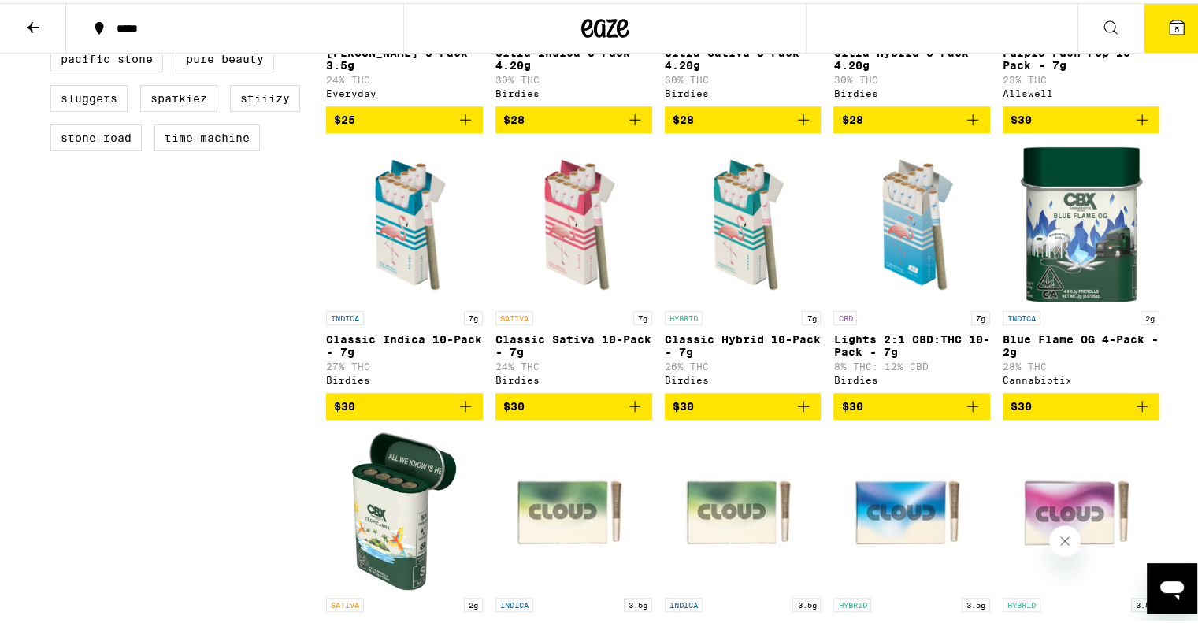
click at [466, 413] on icon "Add to bag" at bounding box center [465, 403] width 19 height 19
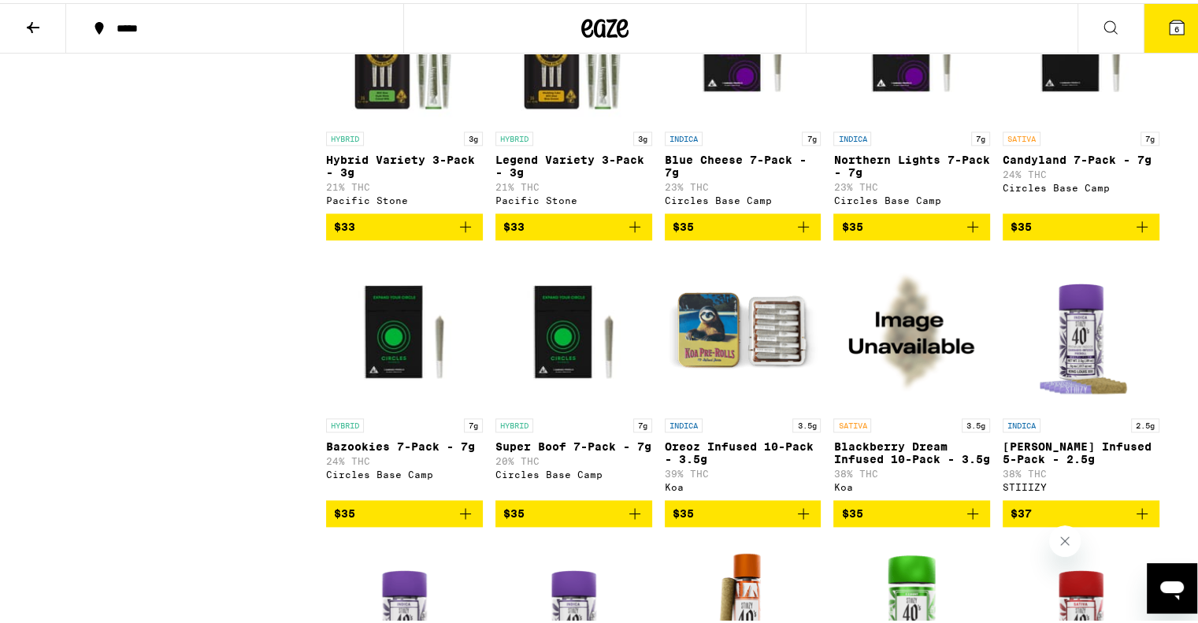
scroll to position [2111, 0]
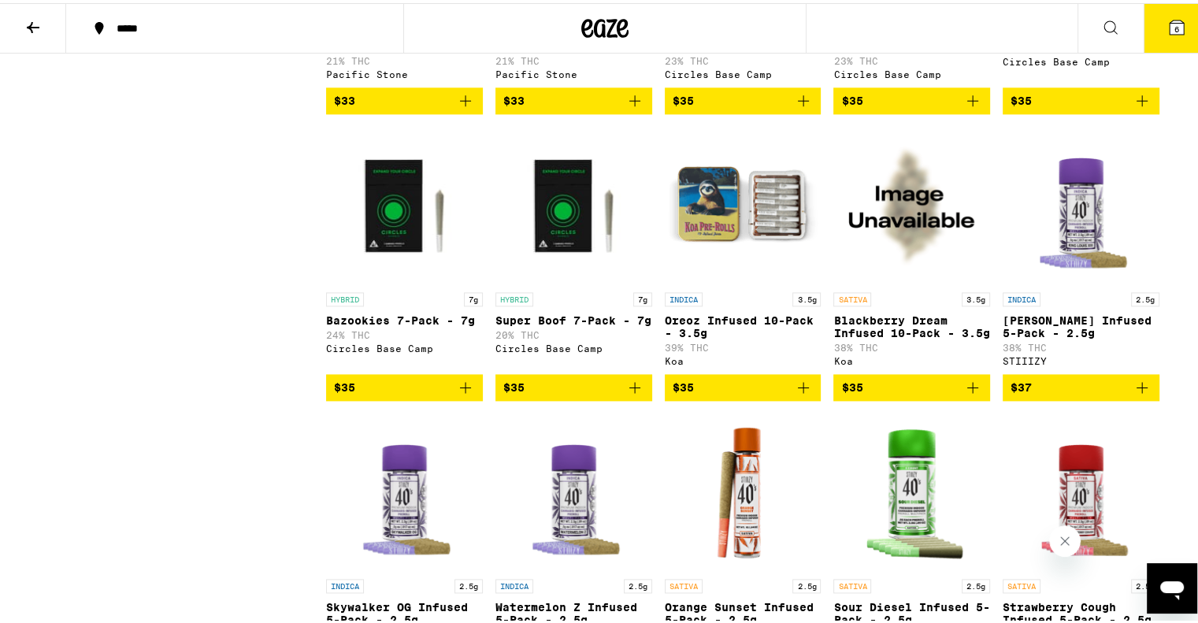
click at [796, 394] on icon "Add to bag" at bounding box center [803, 384] width 19 height 19
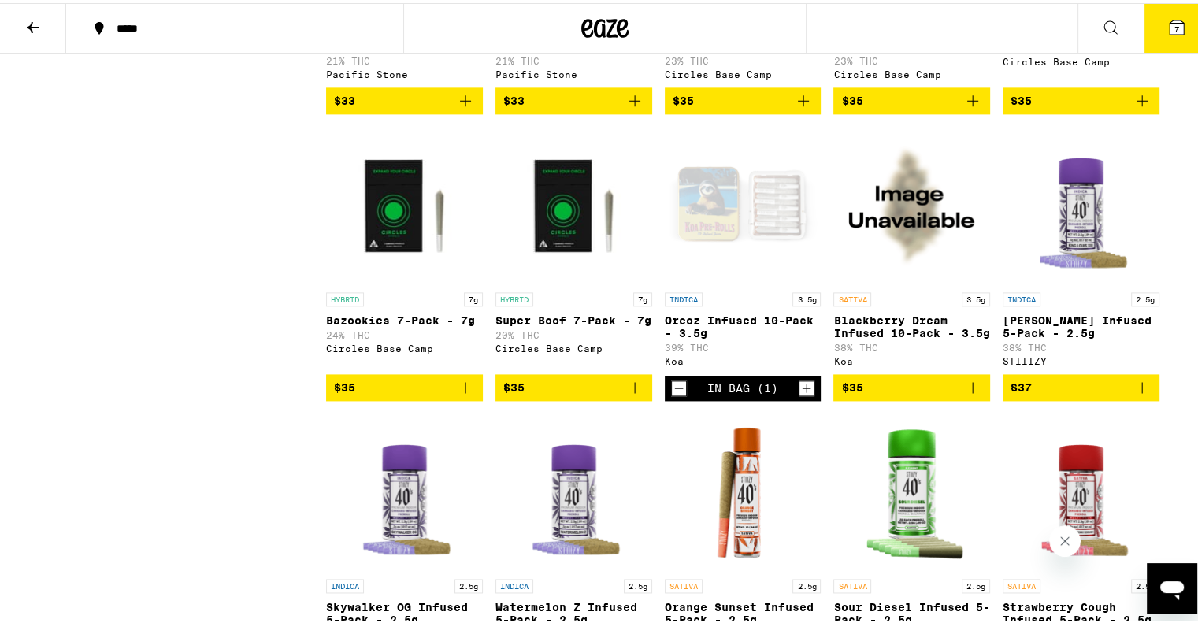
click at [1170, 24] on icon at bounding box center [1177, 24] width 14 height 14
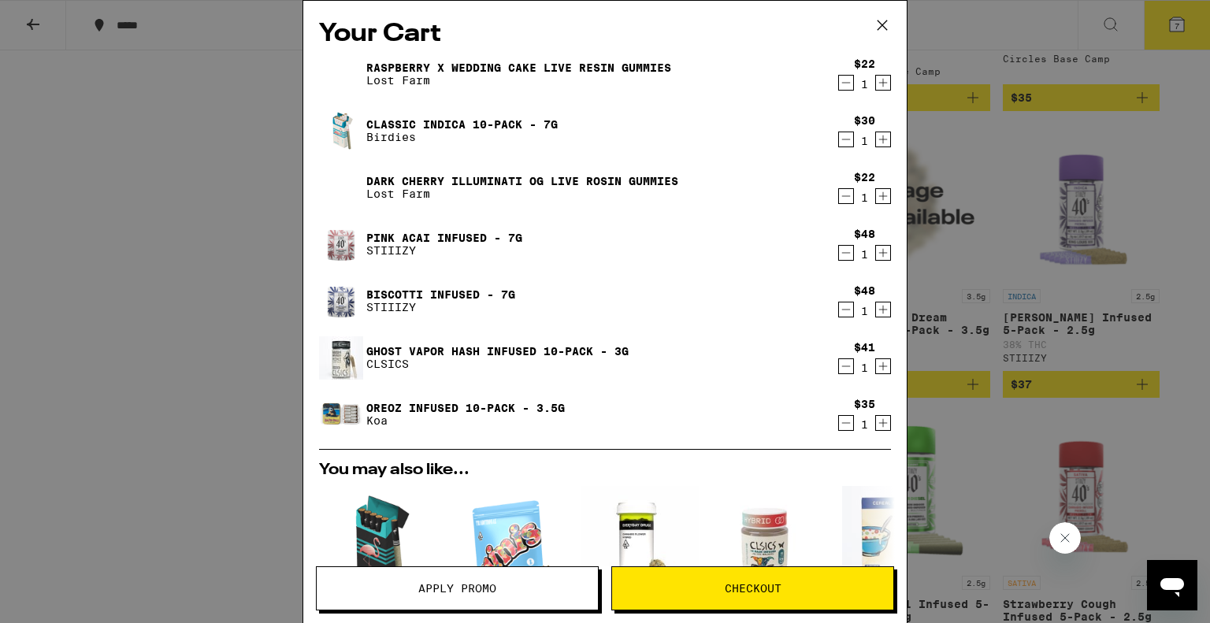
click at [564, 587] on span "Apply Promo" at bounding box center [457, 588] width 281 height 11
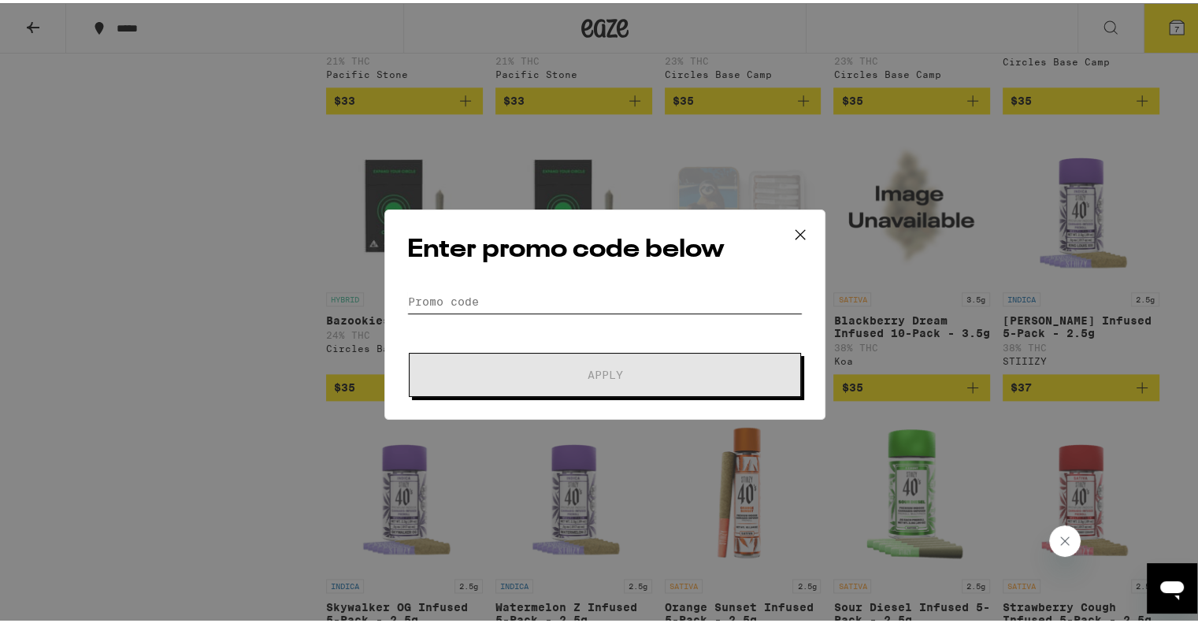
click at [478, 300] on input "Promo Code" at bounding box center [604, 299] width 395 height 24
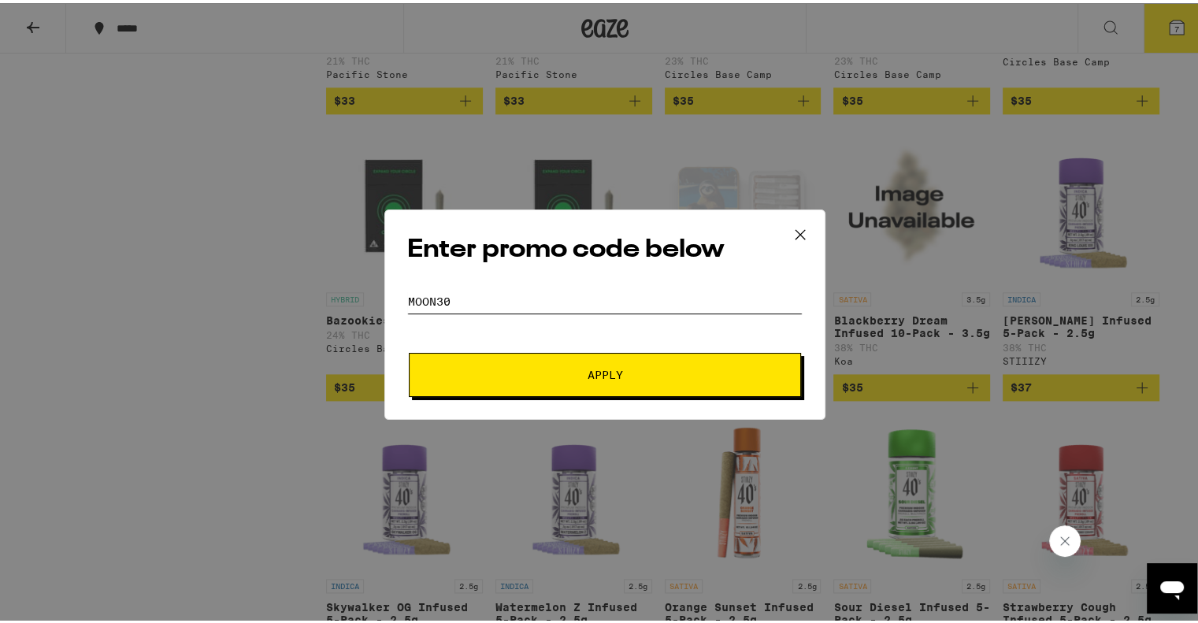
type input "moon30"
click at [498, 365] on button "Apply" at bounding box center [605, 372] width 392 height 44
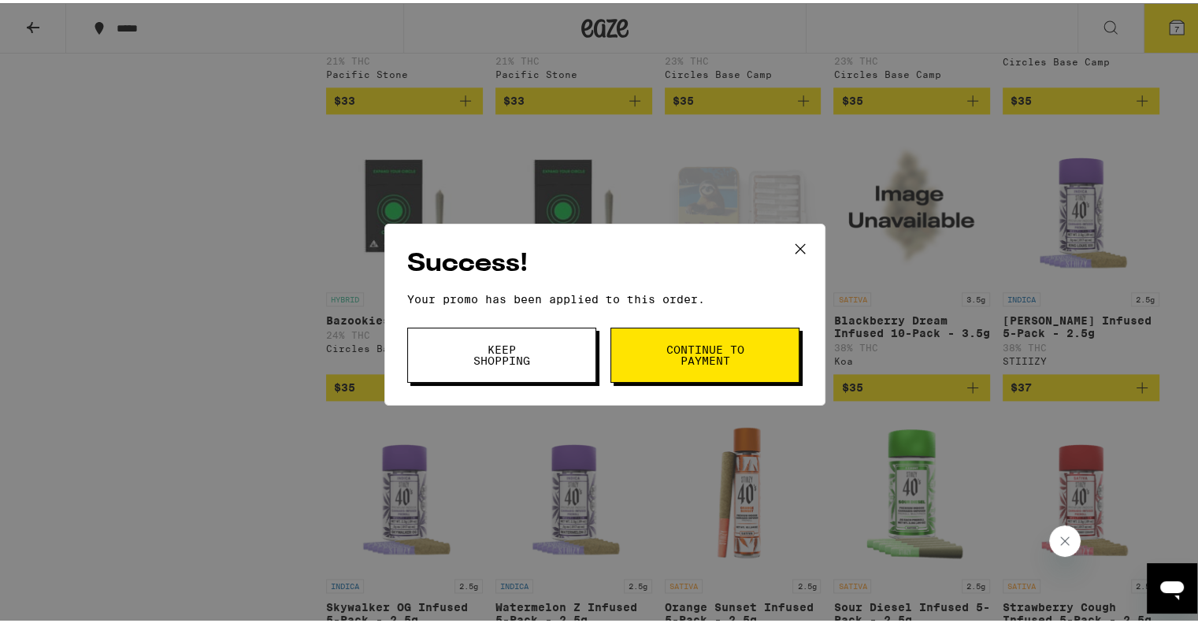
click at [674, 362] on span "Continue to payment" at bounding box center [705, 352] width 80 height 22
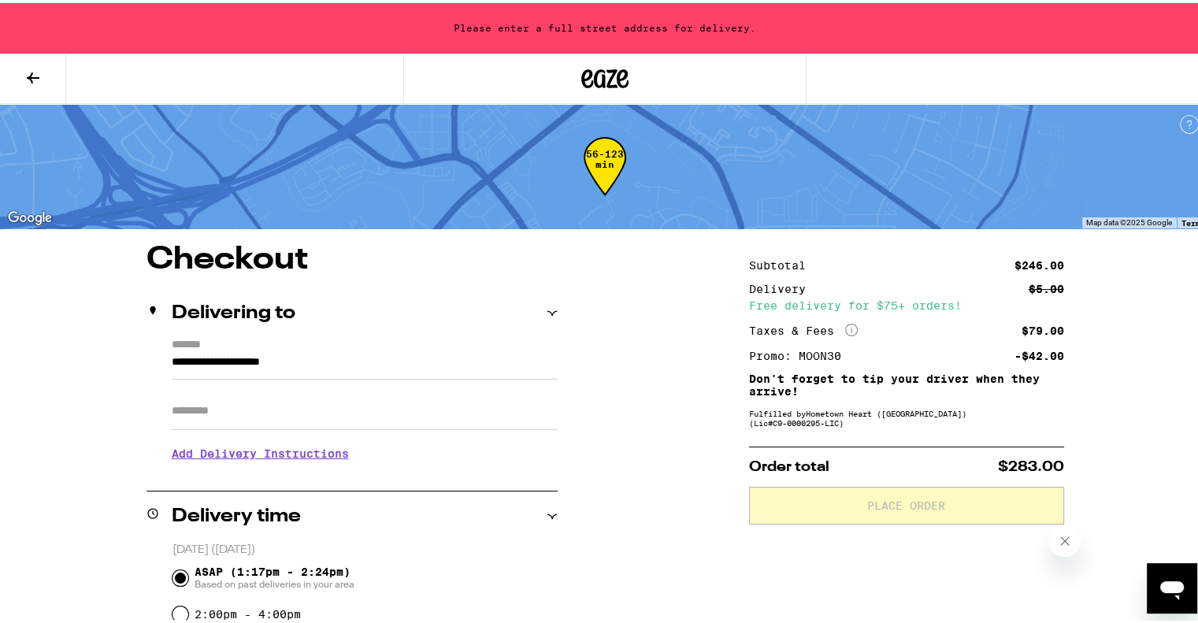
click at [483, 368] on input "**********" at bounding box center [365, 363] width 386 height 27
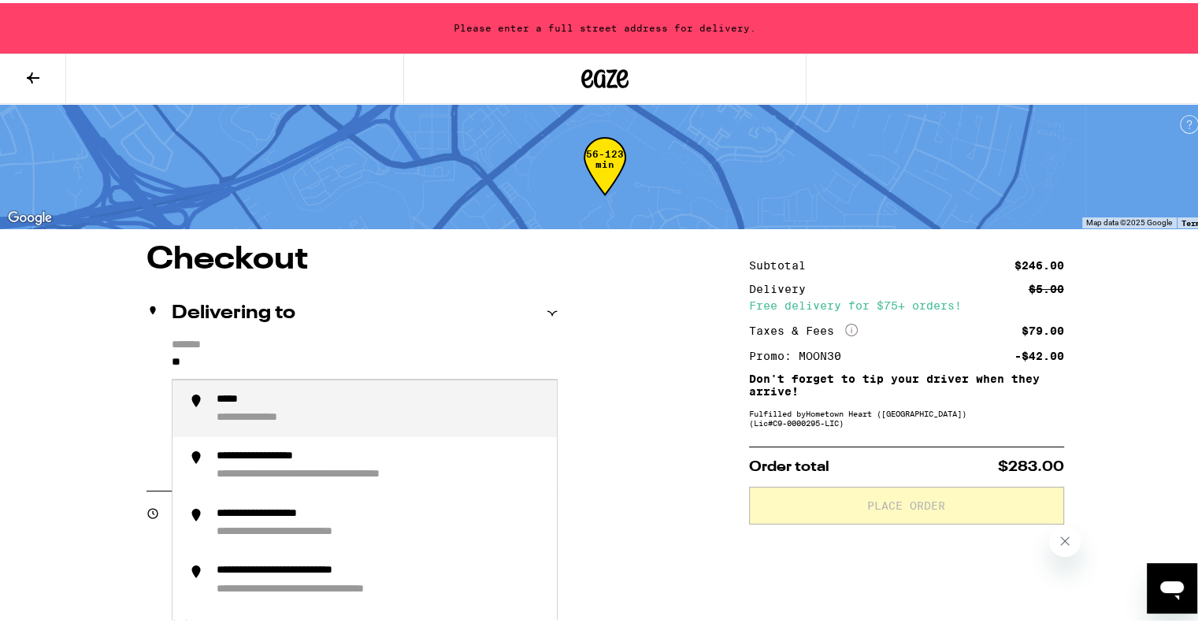
type input "*"
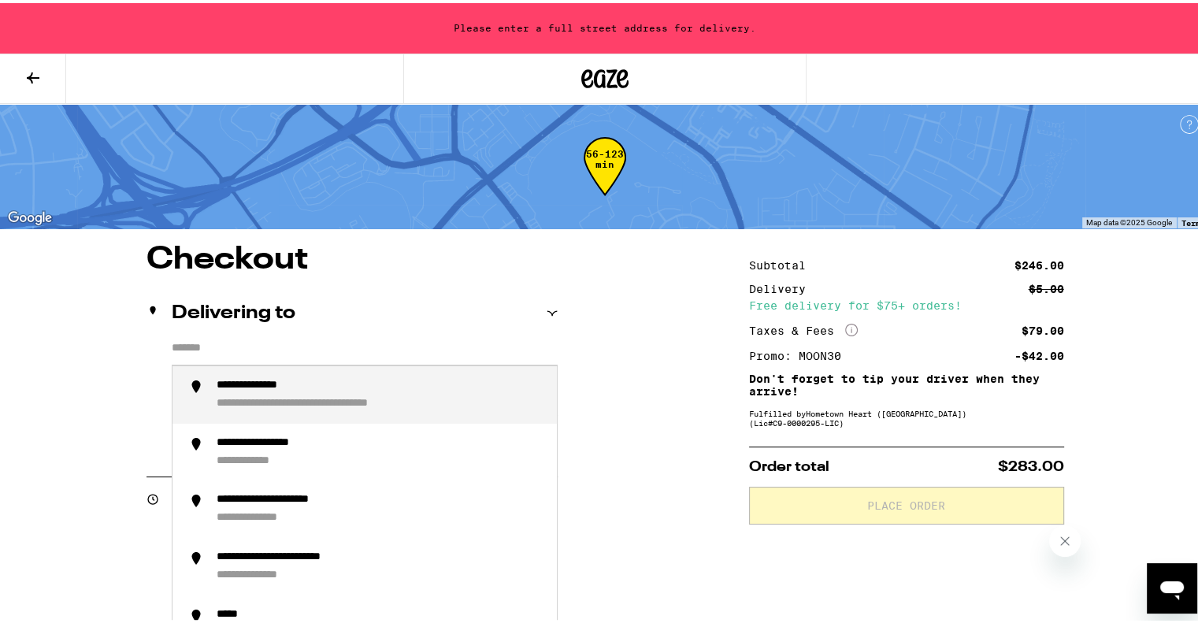
click at [483, 368] on li "**********" at bounding box center [365, 392] width 384 height 58
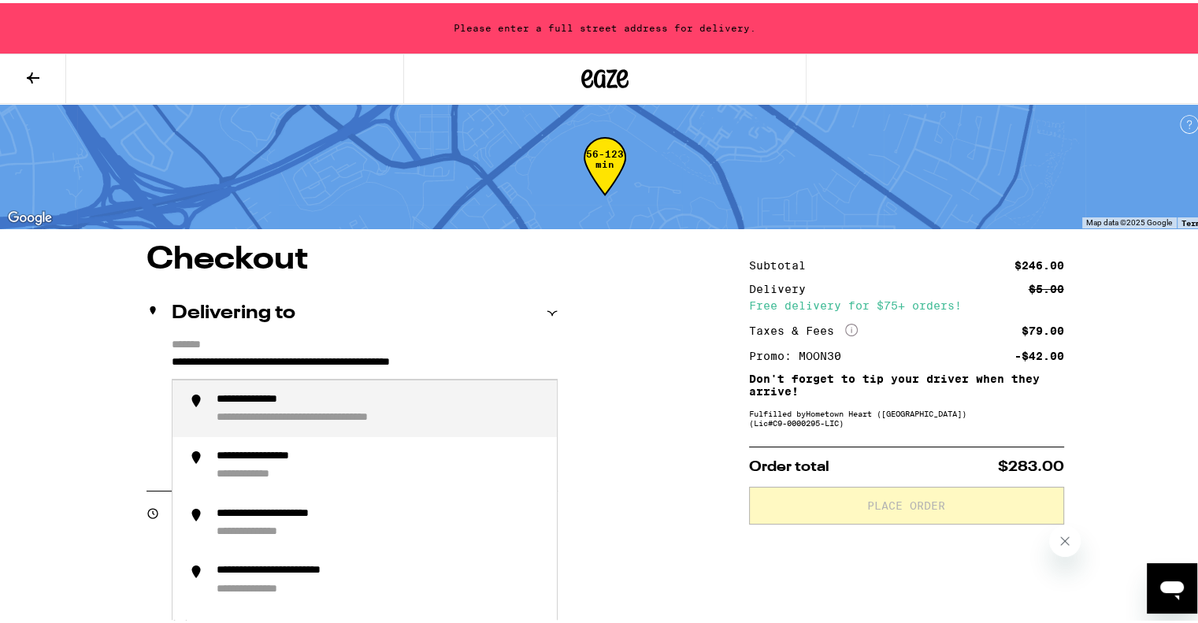
click at [483, 368] on input "**********" at bounding box center [365, 363] width 386 height 27
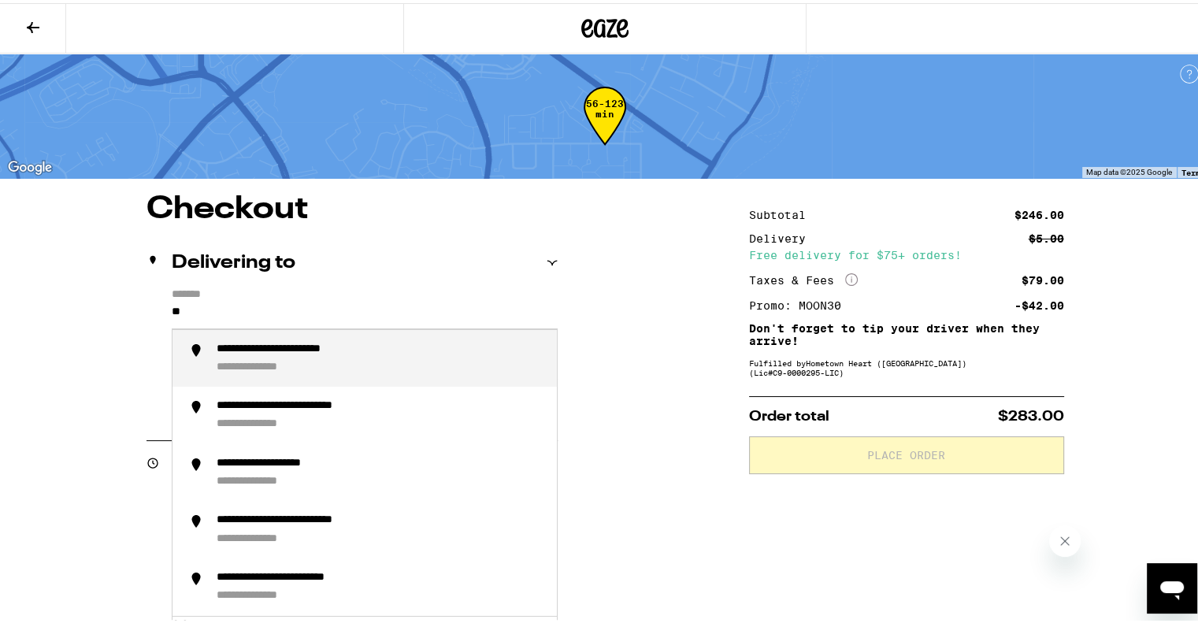
type input "*"
click at [372, 357] on div "**********" at bounding box center [381, 356] width 328 height 32
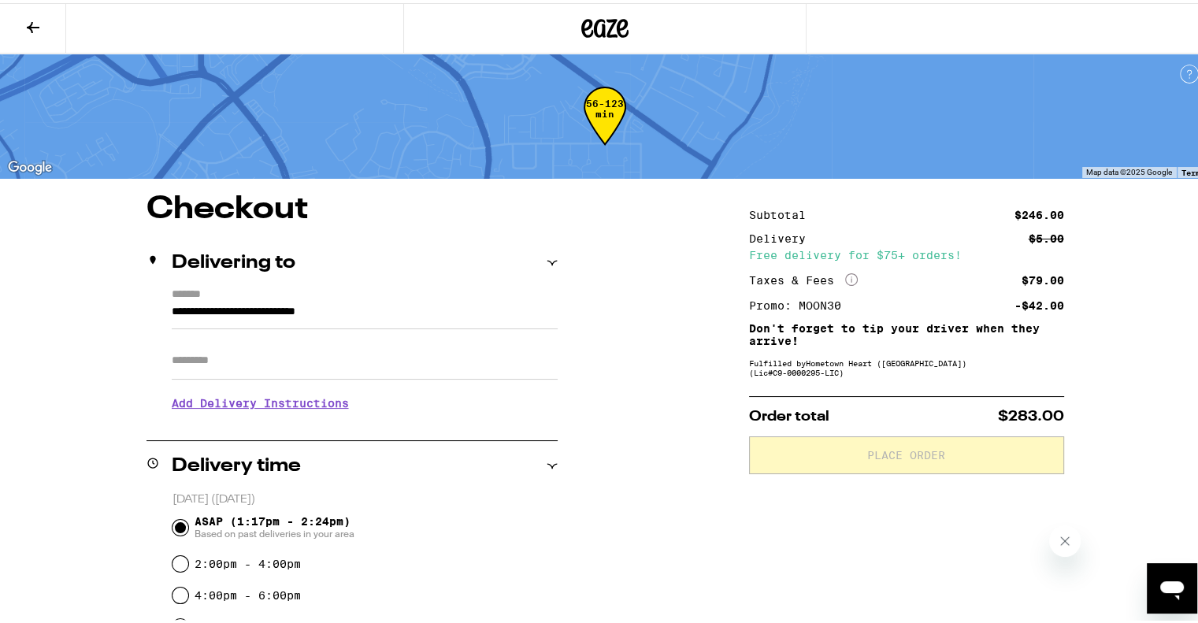
type input "**********"
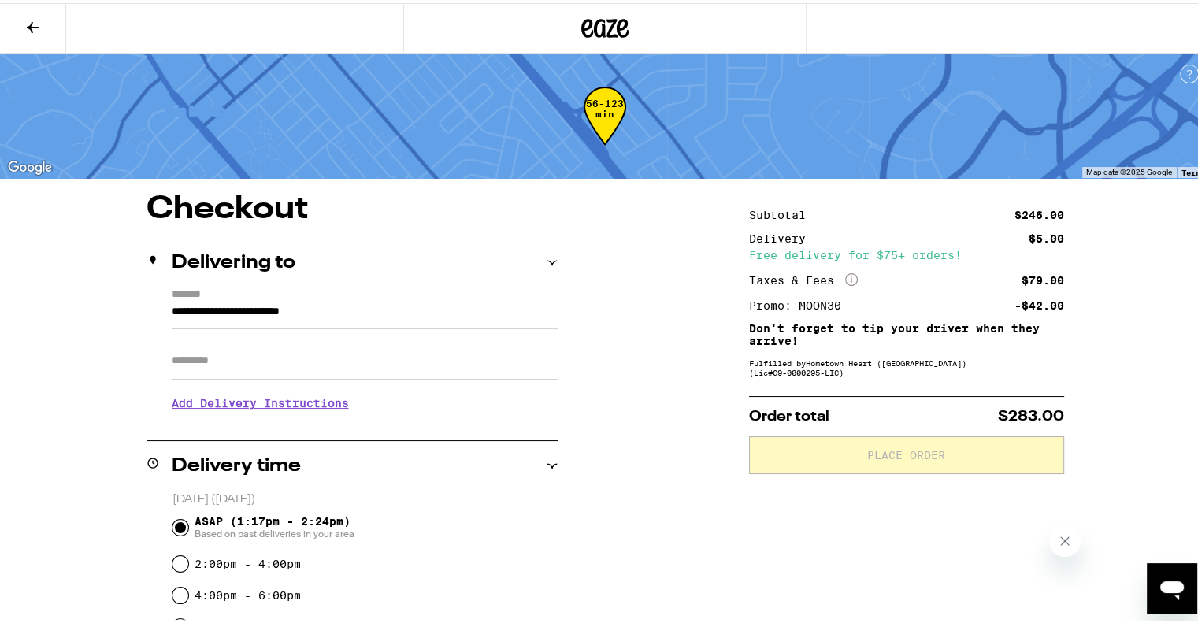
click at [290, 400] on h3 "Add Delivery Instructions" at bounding box center [365, 400] width 386 height 36
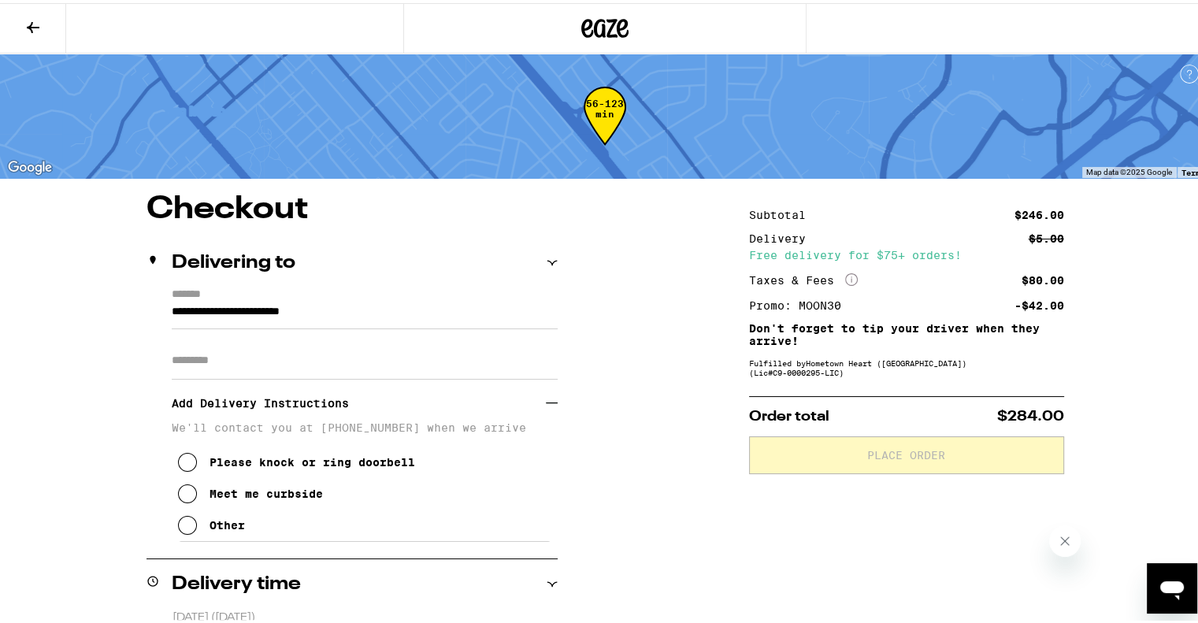
click at [272, 462] on div "Please knock or ring doorbell" at bounding box center [313, 459] width 206 height 13
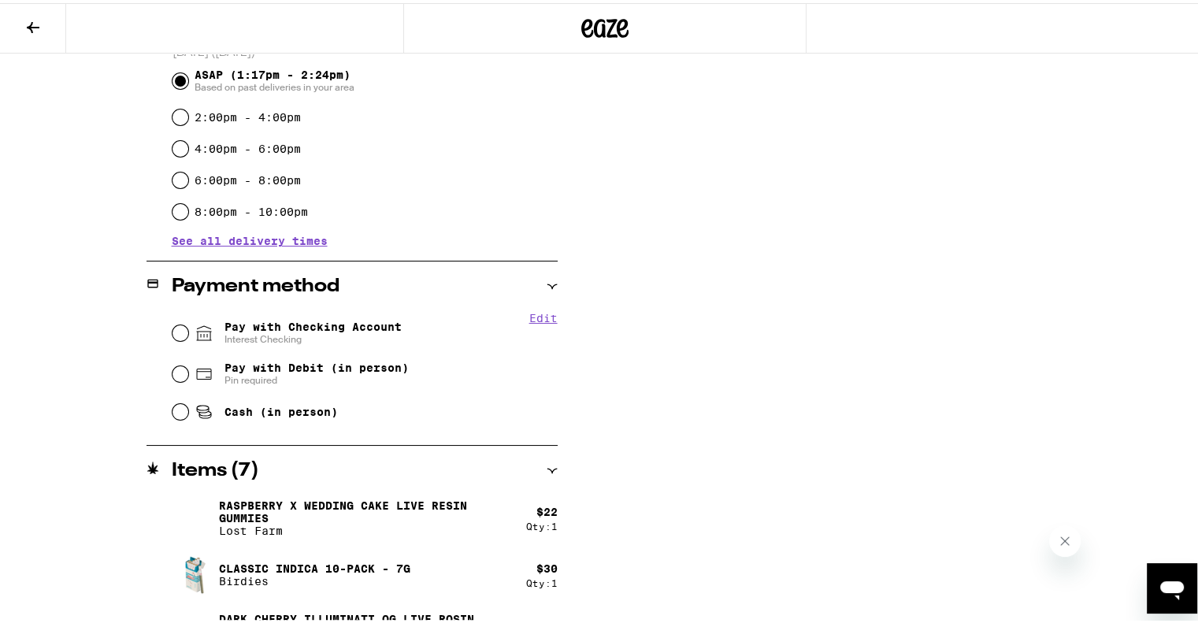
scroll to position [567, 0]
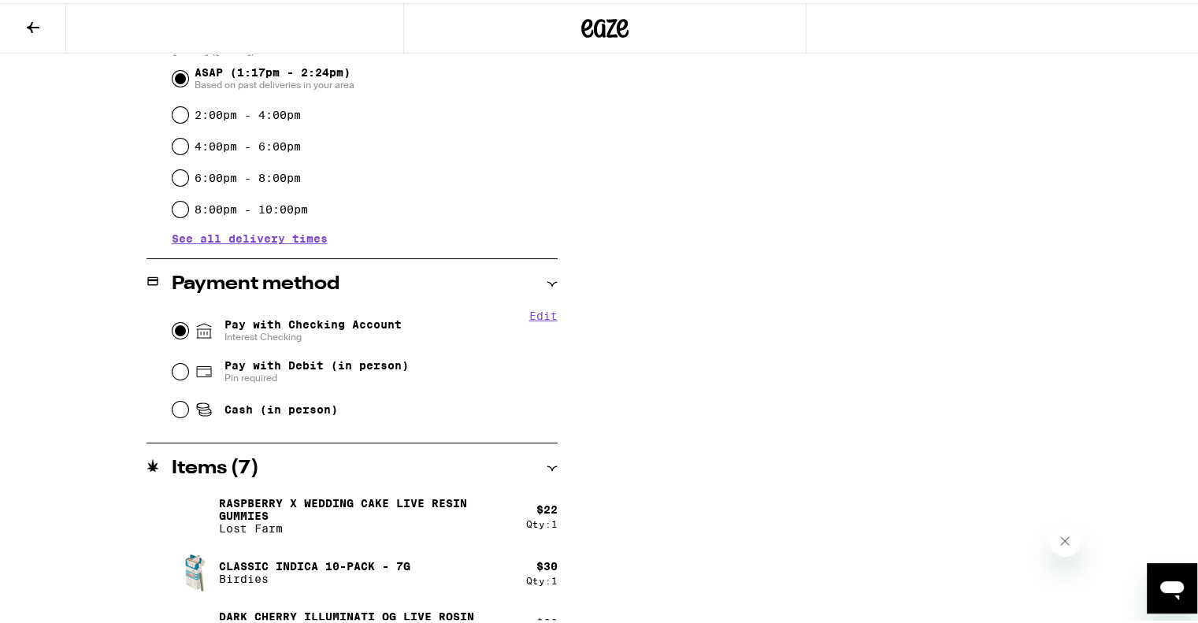
click at [173, 327] on input "Pay with Checking Account Interest Checking" at bounding box center [181, 328] width 16 height 16
radio input "true"
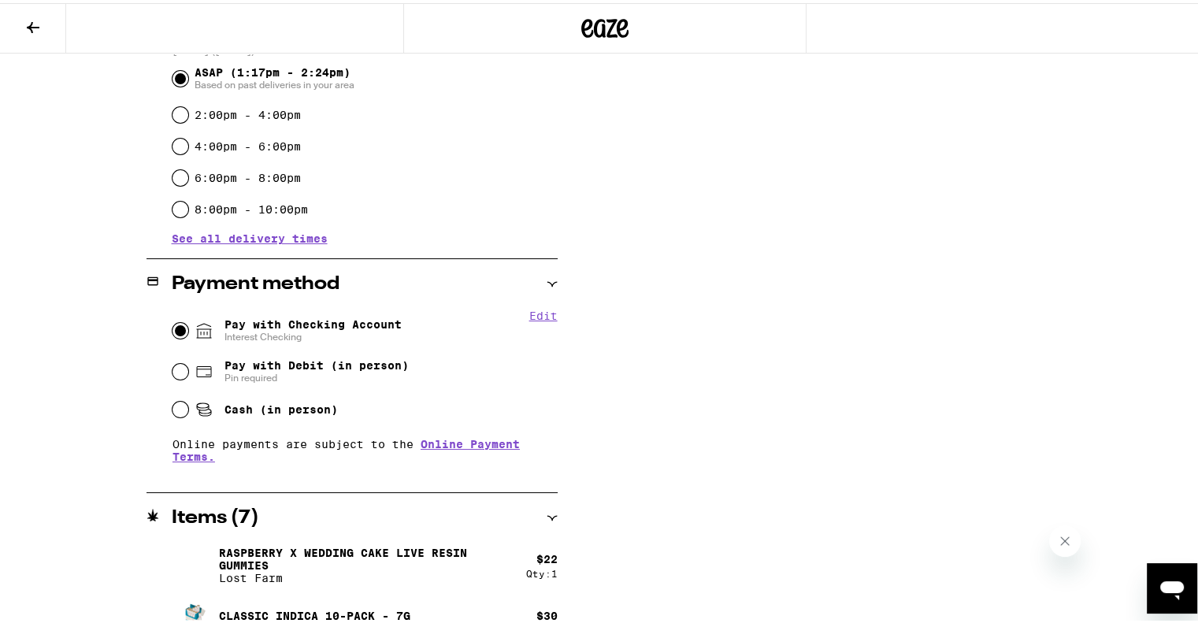
click at [68, 451] on div "**********" at bounding box center [605, 280] width 1134 height 1315
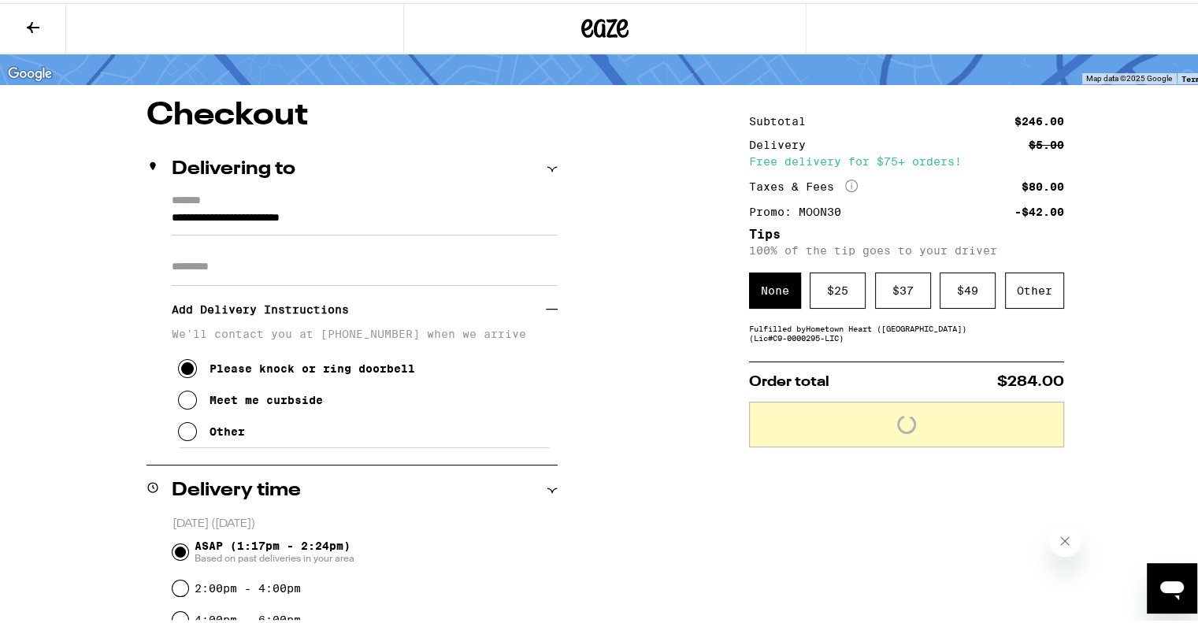
scroll to position [32, 0]
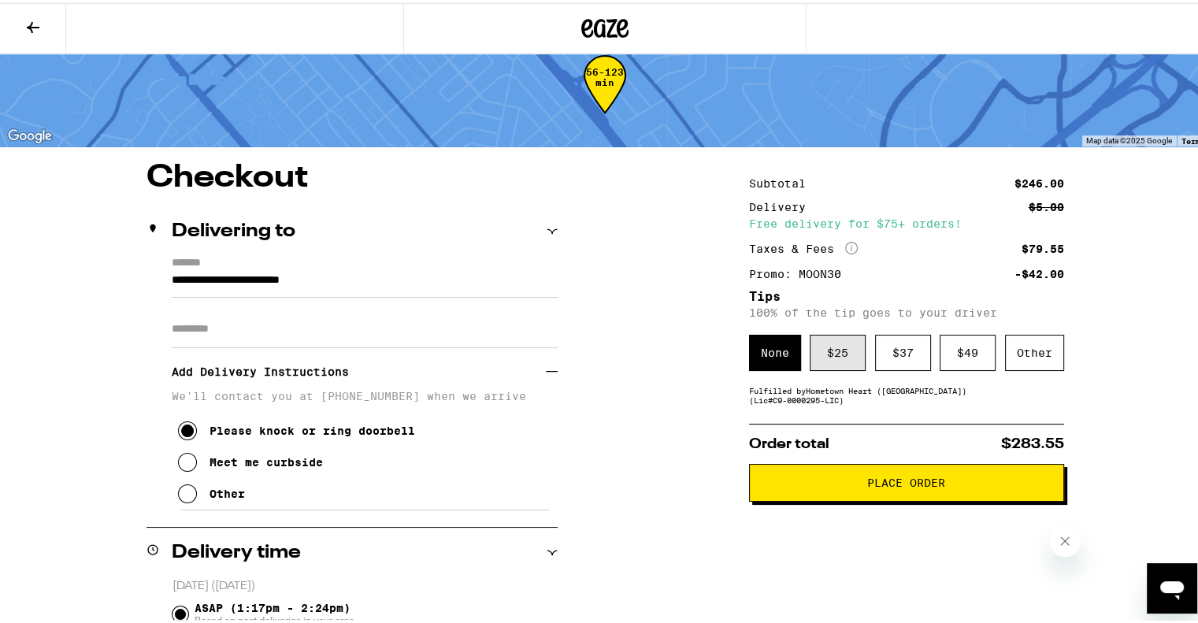
click at [841, 362] on div "$ 25" at bounding box center [838, 350] width 56 height 36
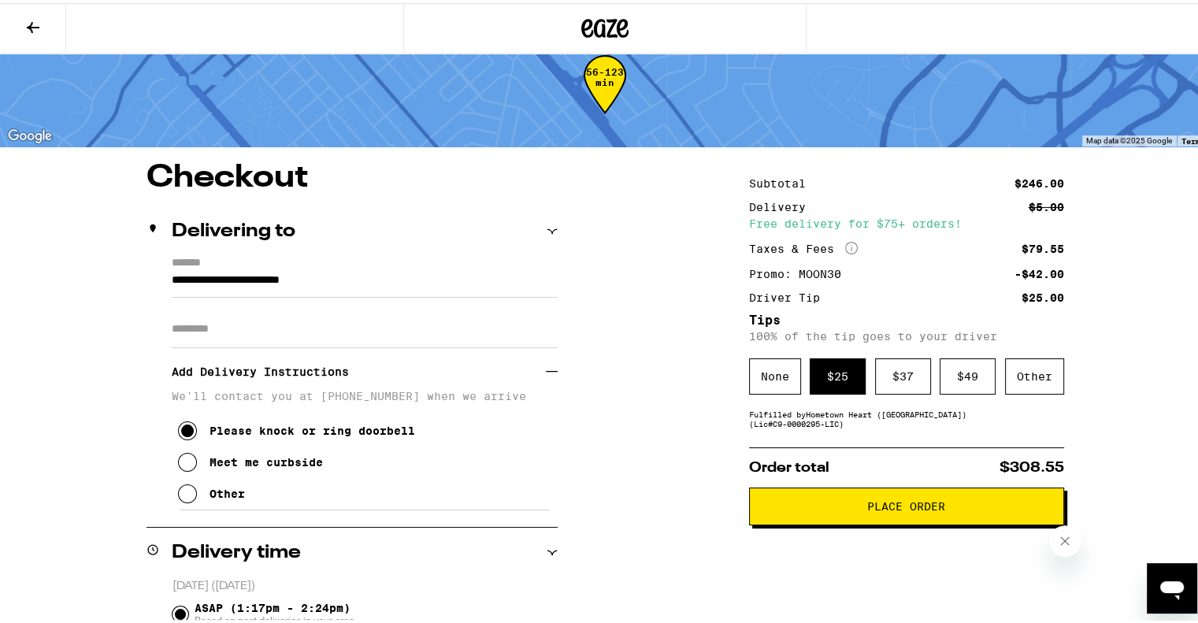
click at [905, 509] on span "Place Order" at bounding box center [906, 503] width 78 height 11
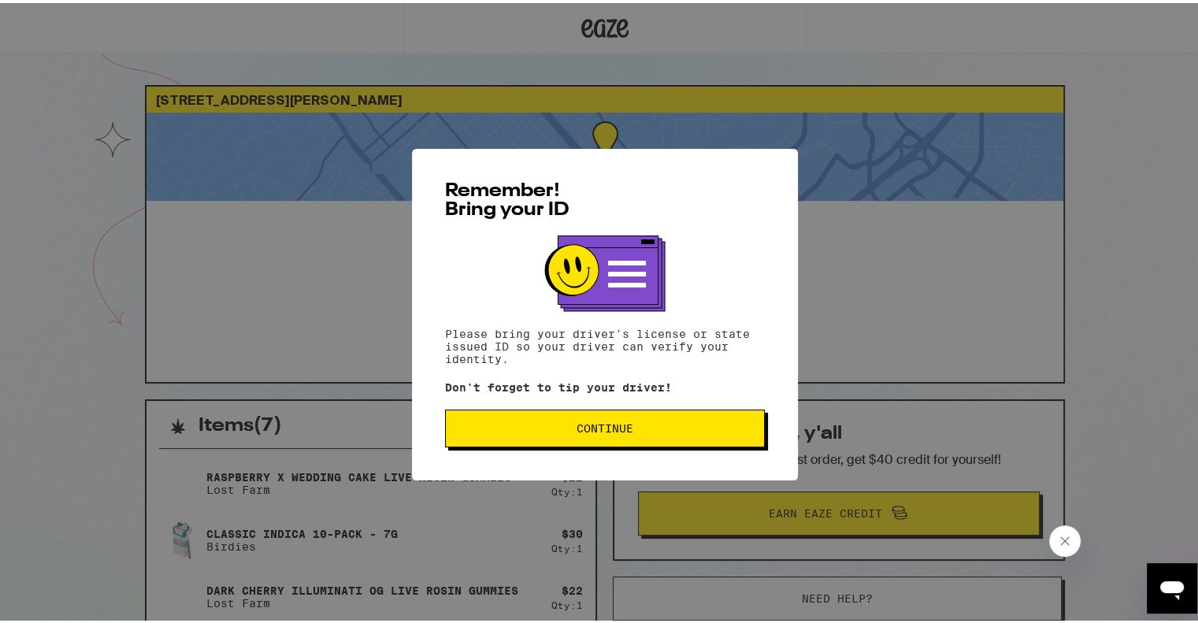
click at [673, 429] on span "Continue" at bounding box center [604, 425] width 293 height 11
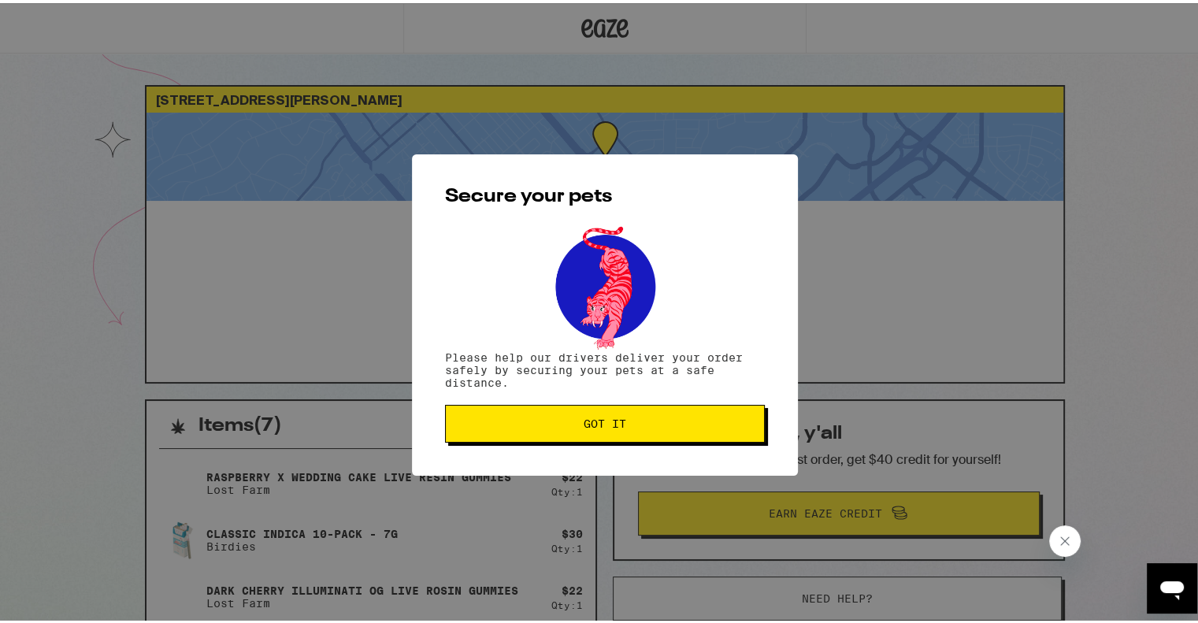
click at [673, 429] on button "Got it" at bounding box center [605, 421] width 320 height 38
